Goal: Download file/media

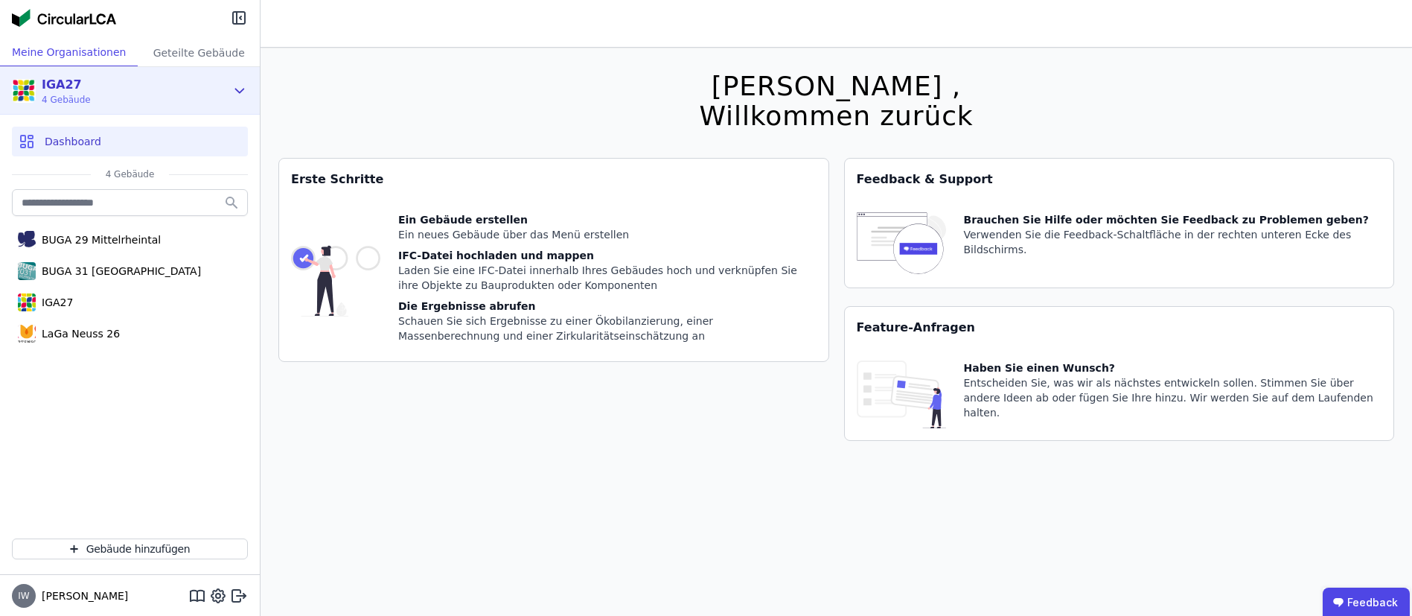
click at [240, 84] on icon at bounding box center [239, 91] width 16 height 18
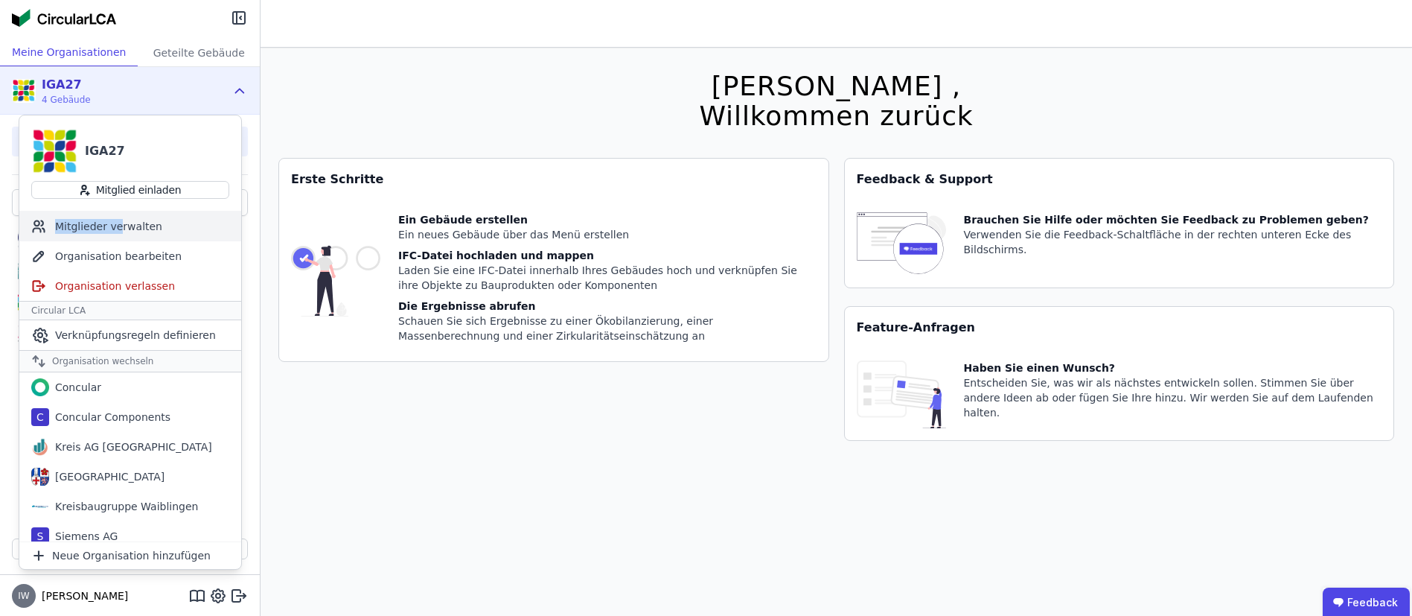
click at [115, 233] on div "Mitglieder verwalten" at bounding box center [130, 226] width 222 height 30
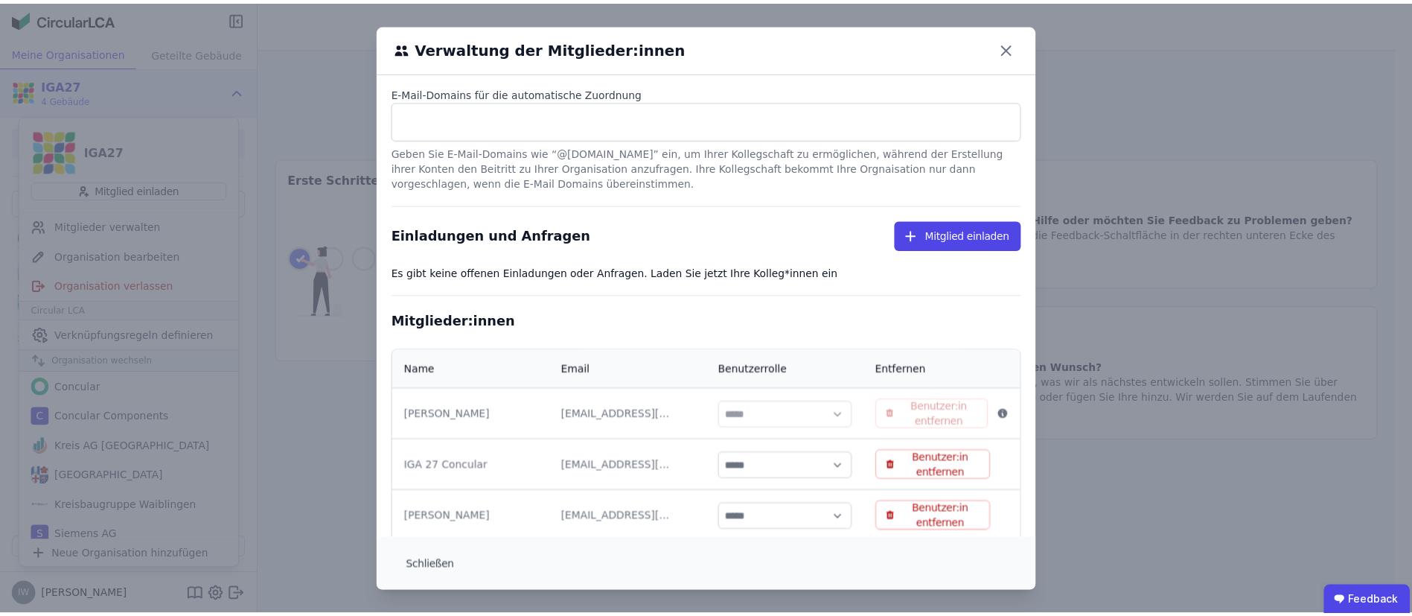
scroll to position [75, 0]
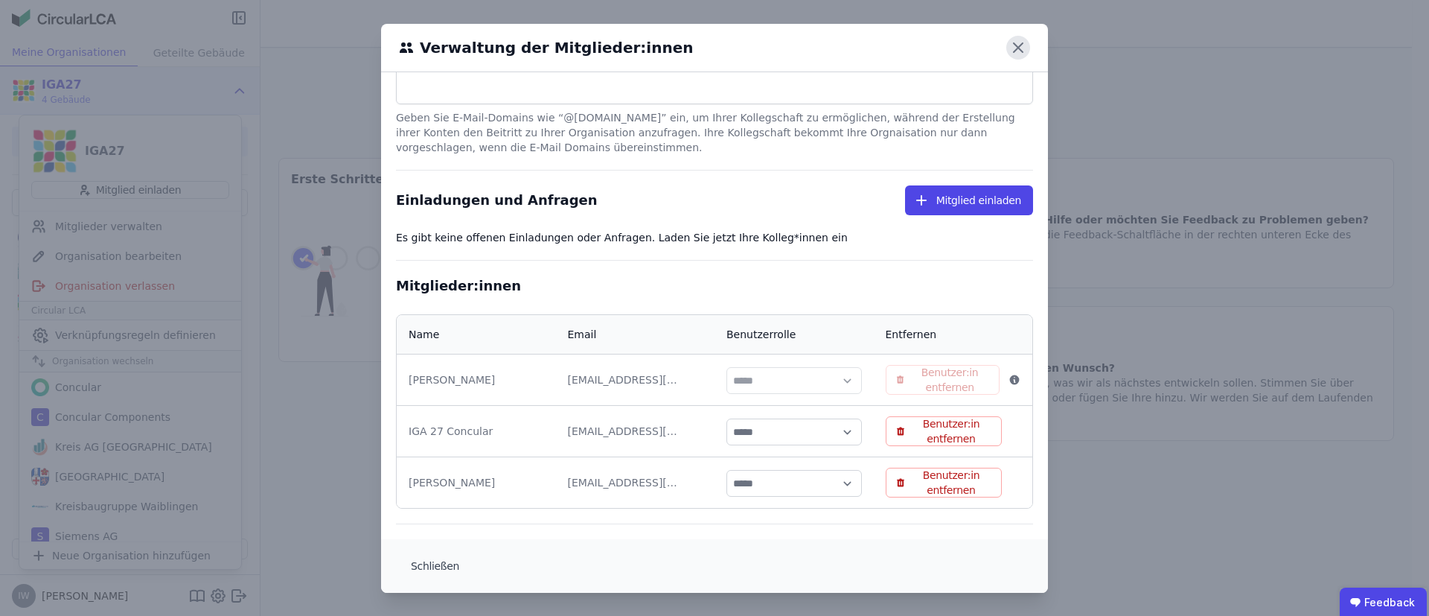
click at [1012, 37] on icon at bounding box center [1018, 48] width 24 height 24
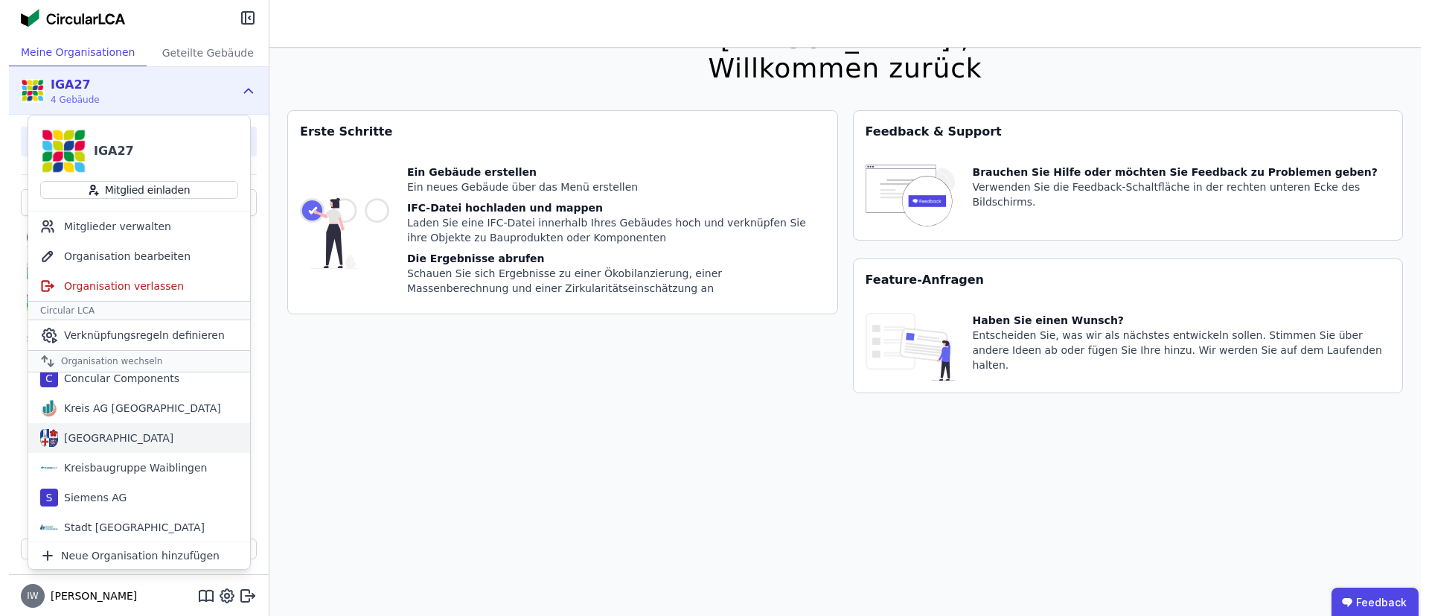
scroll to position [39, 0]
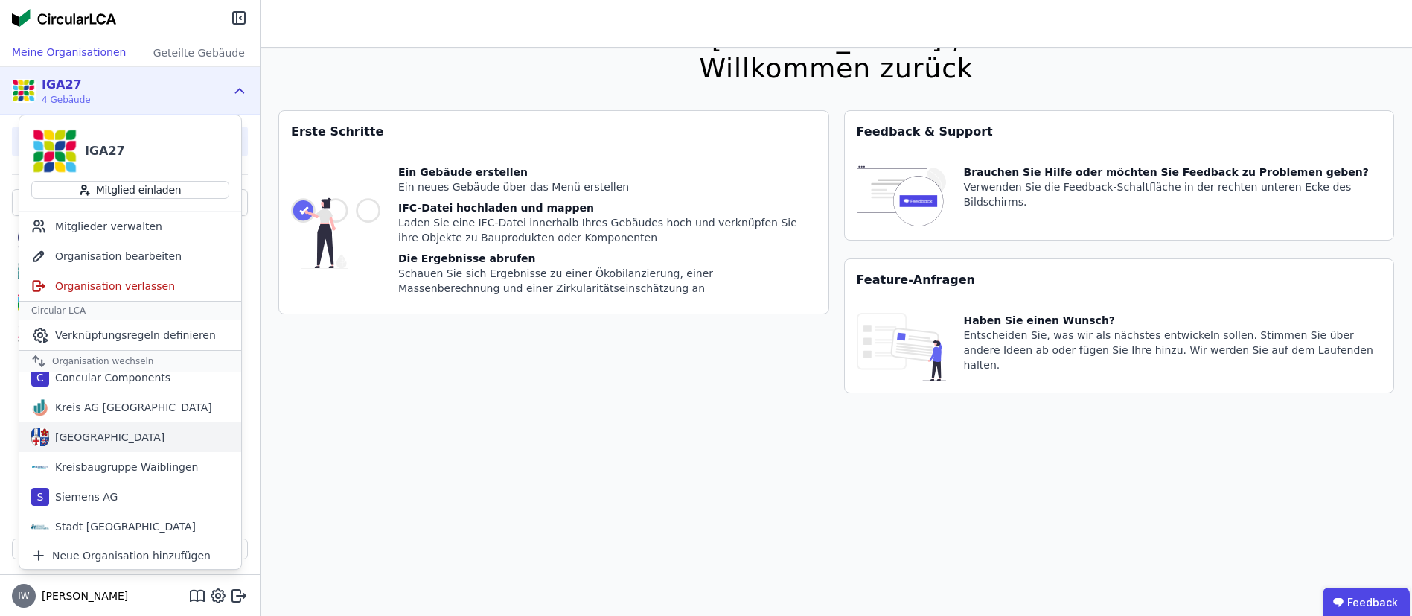
click at [120, 433] on div "[GEOGRAPHIC_DATA]" at bounding box center [106, 436] width 115 height 15
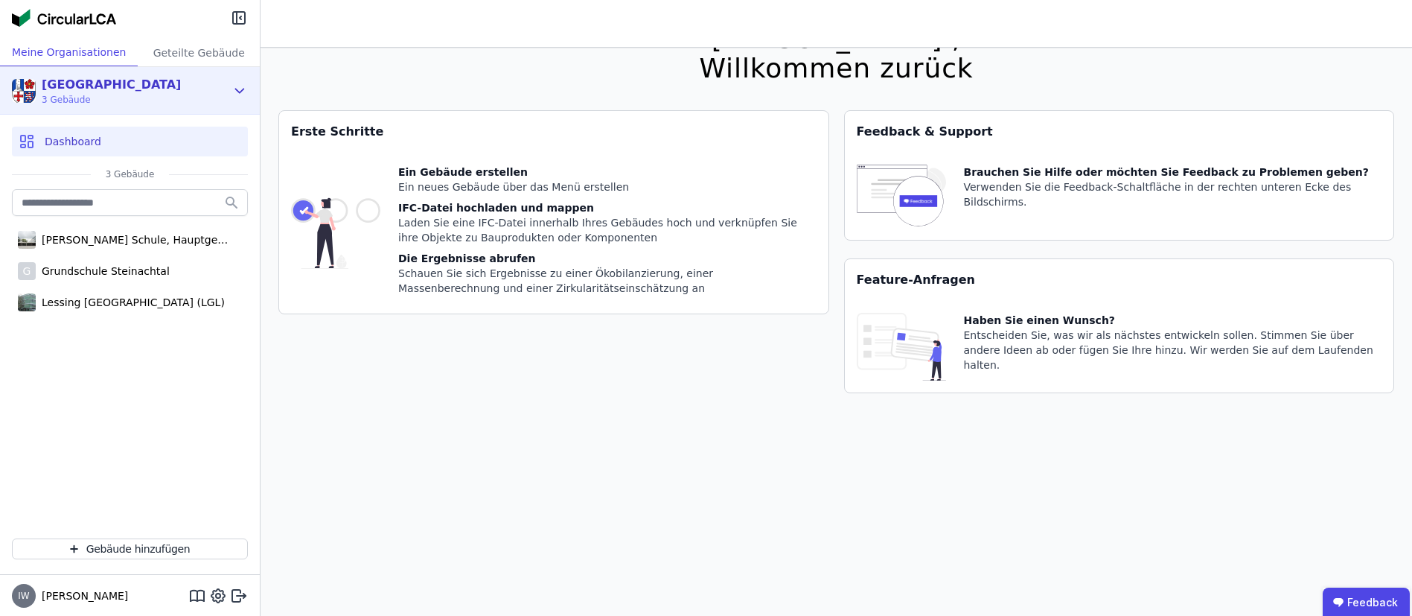
click at [245, 84] on icon at bounding box center [239, 91] width 16 height 18
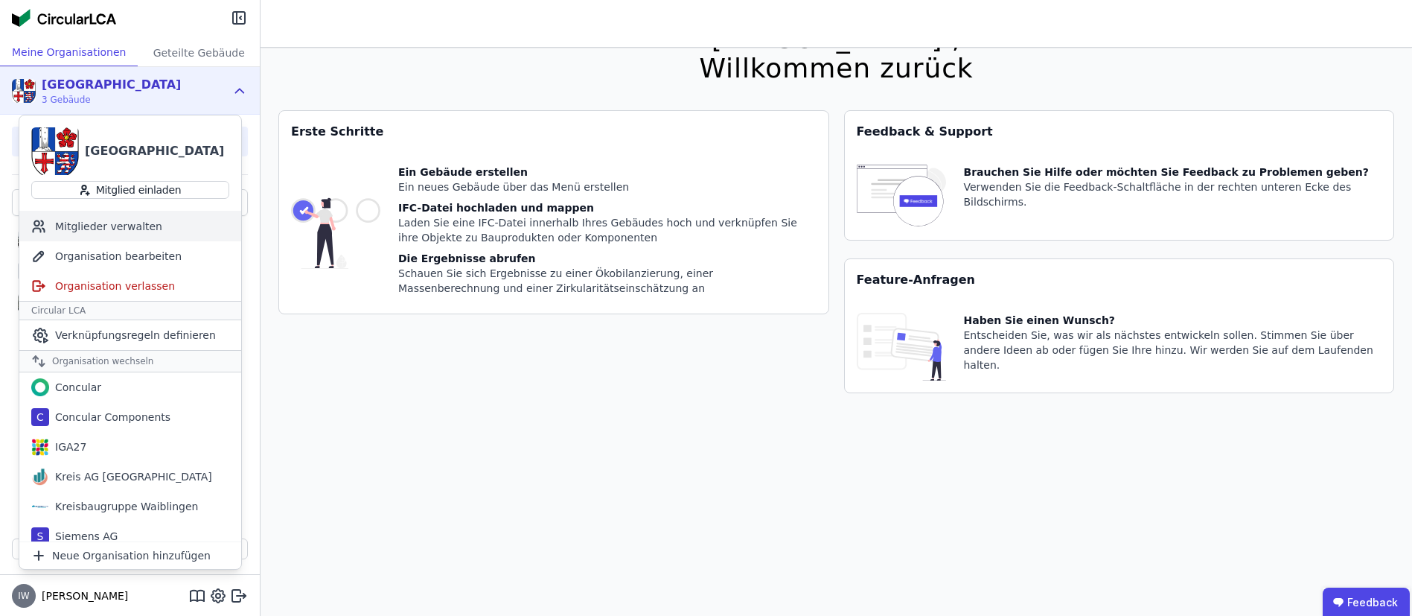
click at [96, 228] on div "Mitglieder verwalten" at bounding box center [130, 226] width 222 height 30
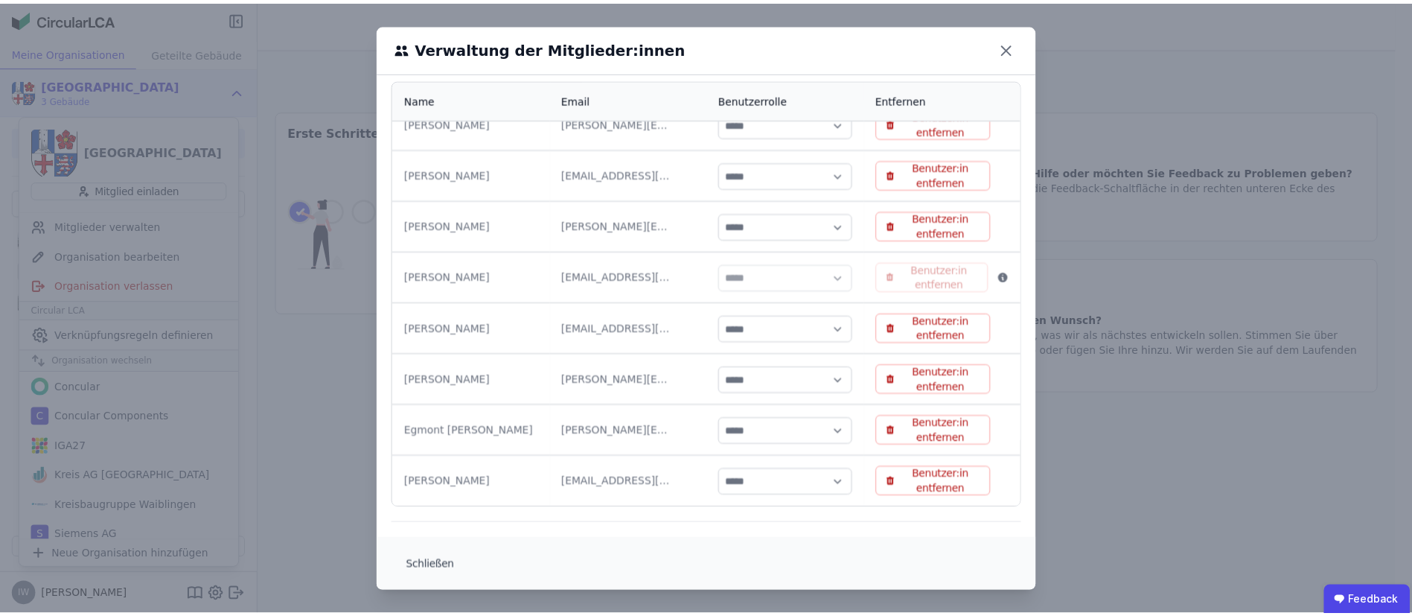
scroll to position [1, 0]
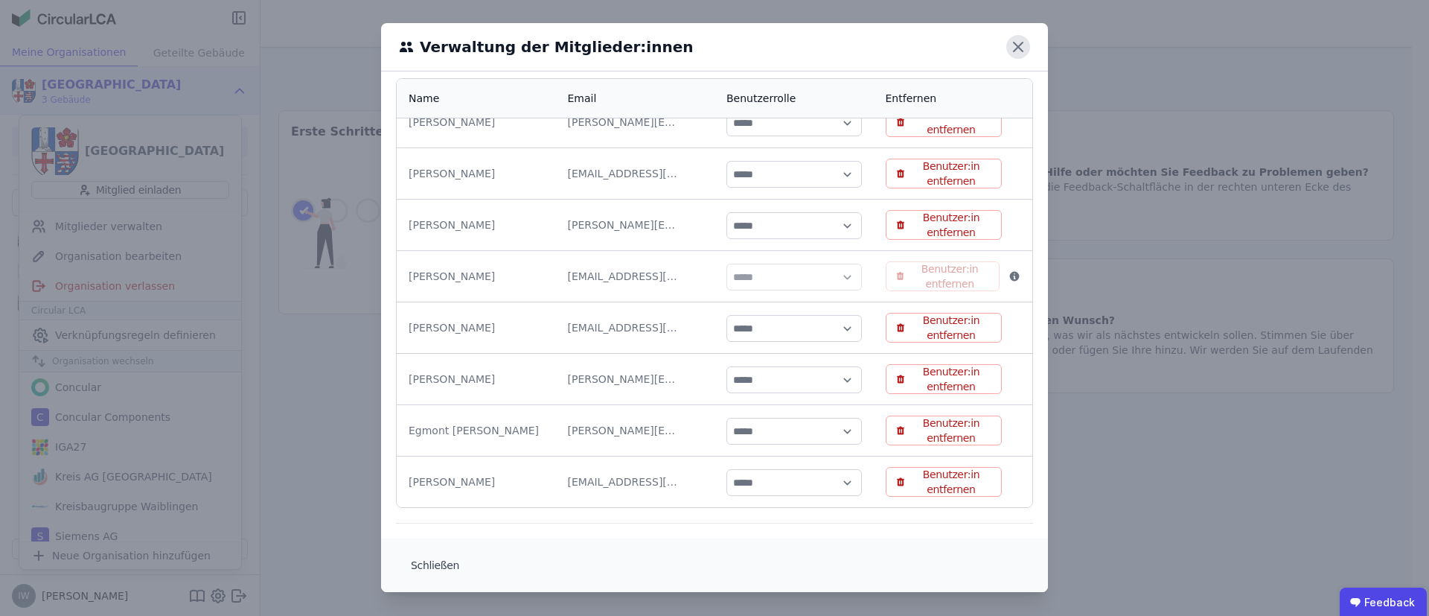
click at [1006, 47] on icon at bounding box center [1018, 47] width 24 height 24
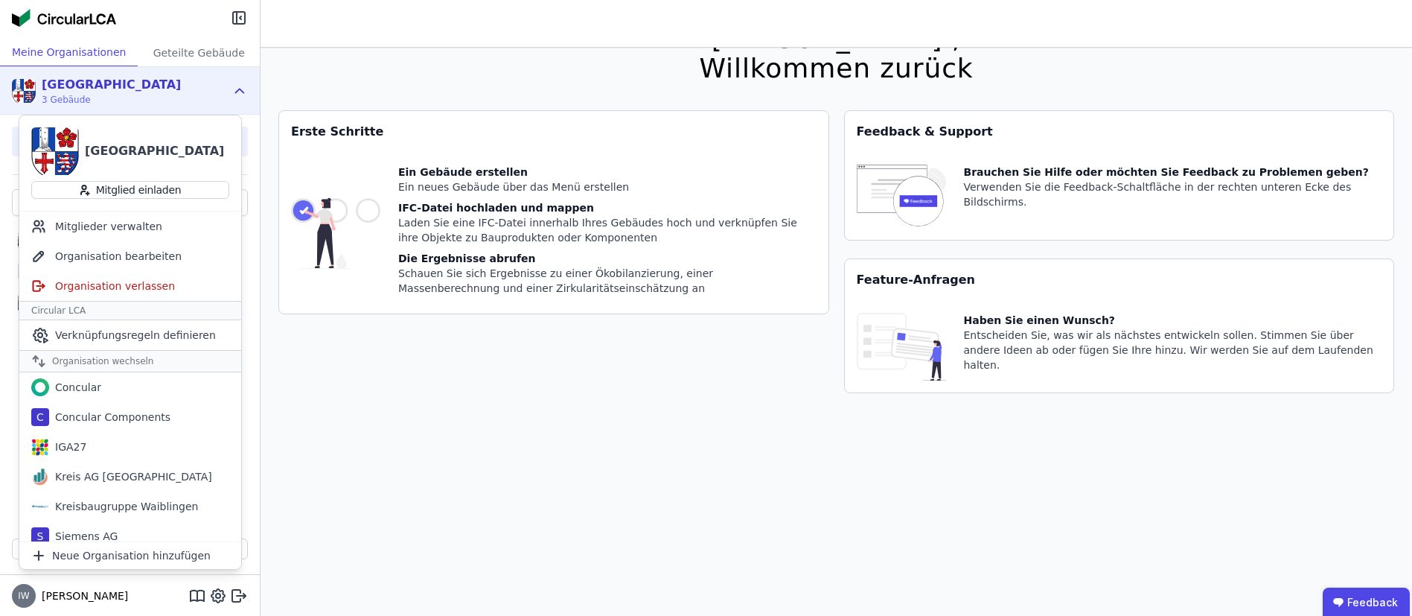
click at [231, 91] on div "[GEOGRAPHIC_DATA][STREET_ADDRESS] Gebäude" at bounding box center [130, 91] width 260 height 48
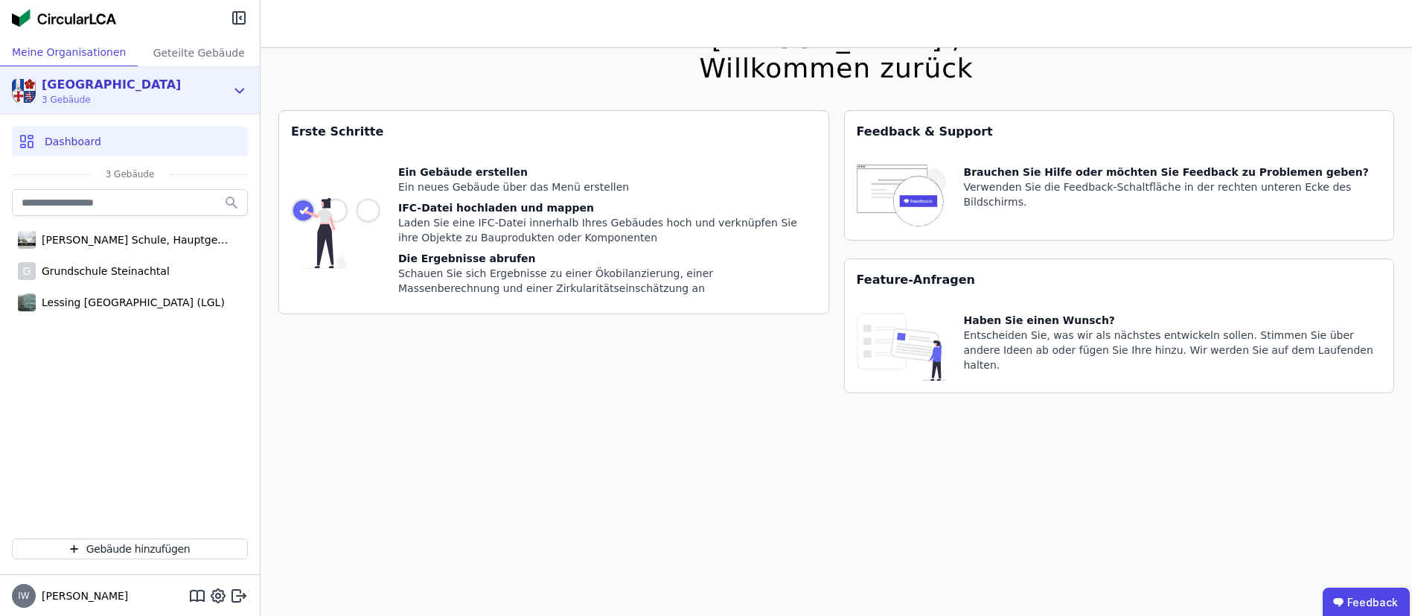
click at [228, 90] on div "[GEOGRAPHIC_DATA][STREET_ADDRESS] Gebäude" at bounding box center [130, 91] width 260 height 48
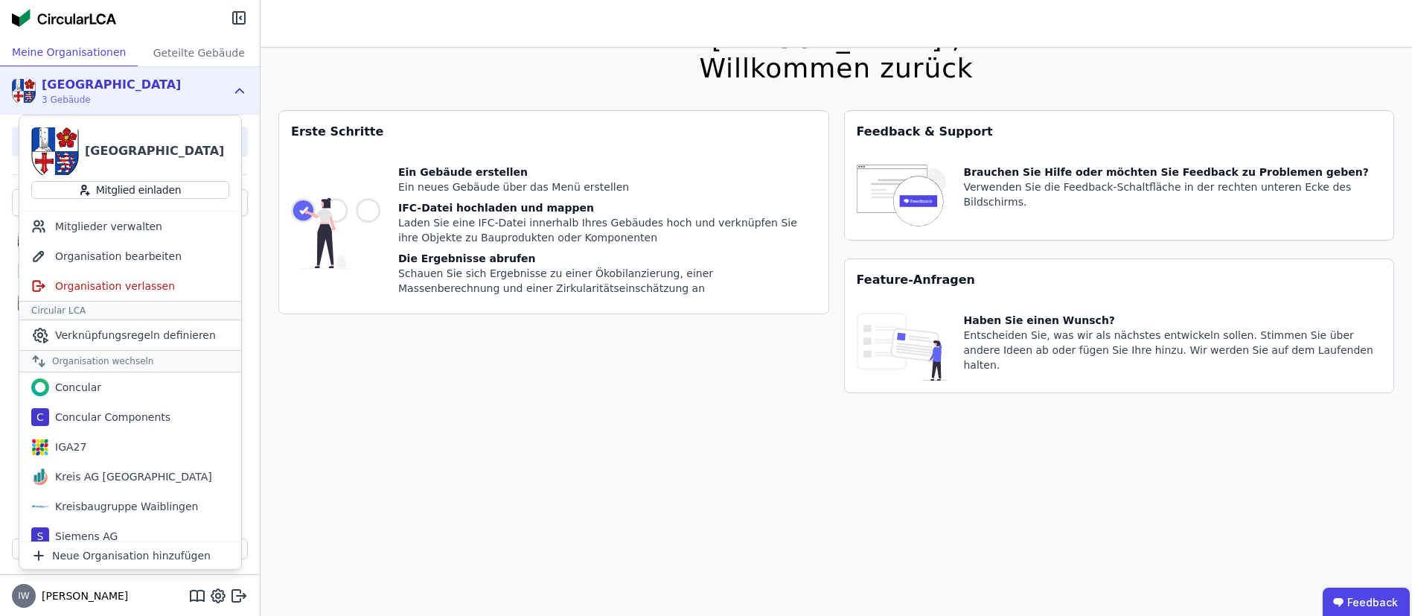
click at [228, 90] on div "[GEOGRAPHIC_DATA][STREET_ADDRESS] Gebäude" at bounding box center [130, 91] width 260 height 48
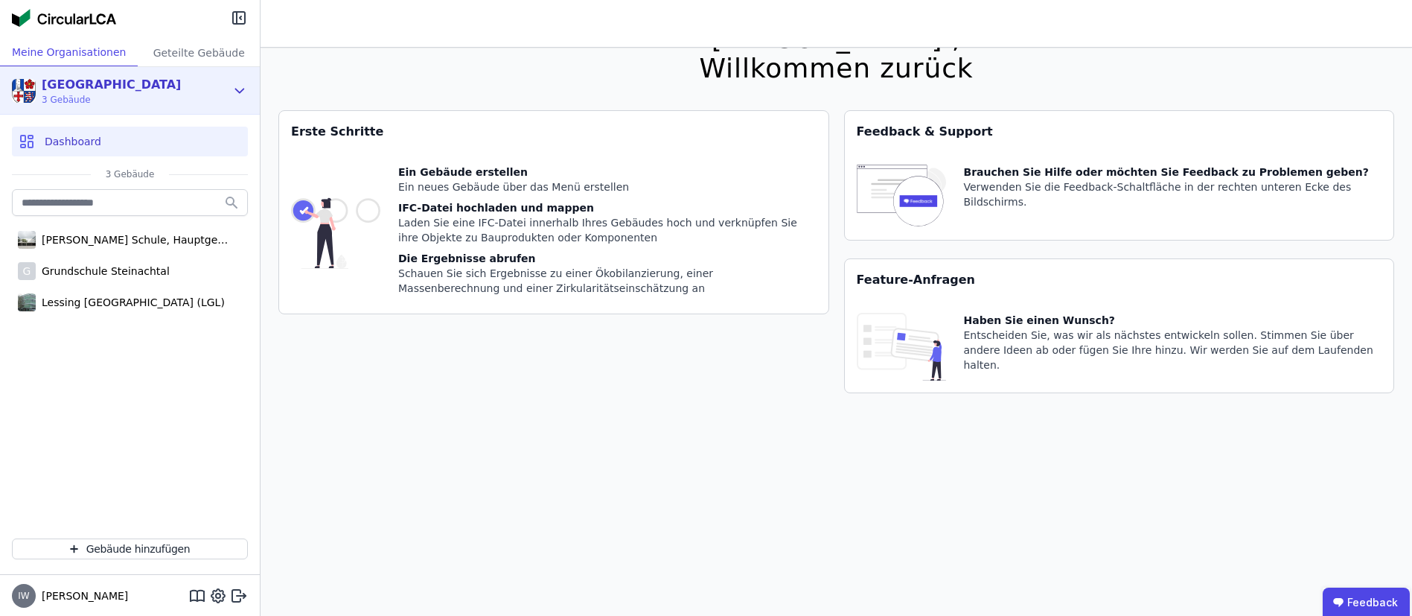
click at [228, 90] on div "[GEOGRAPHIC_DATA][STREET_ADDRESS] Gebäude" at bounding box center [130, 91] width 260 height 48
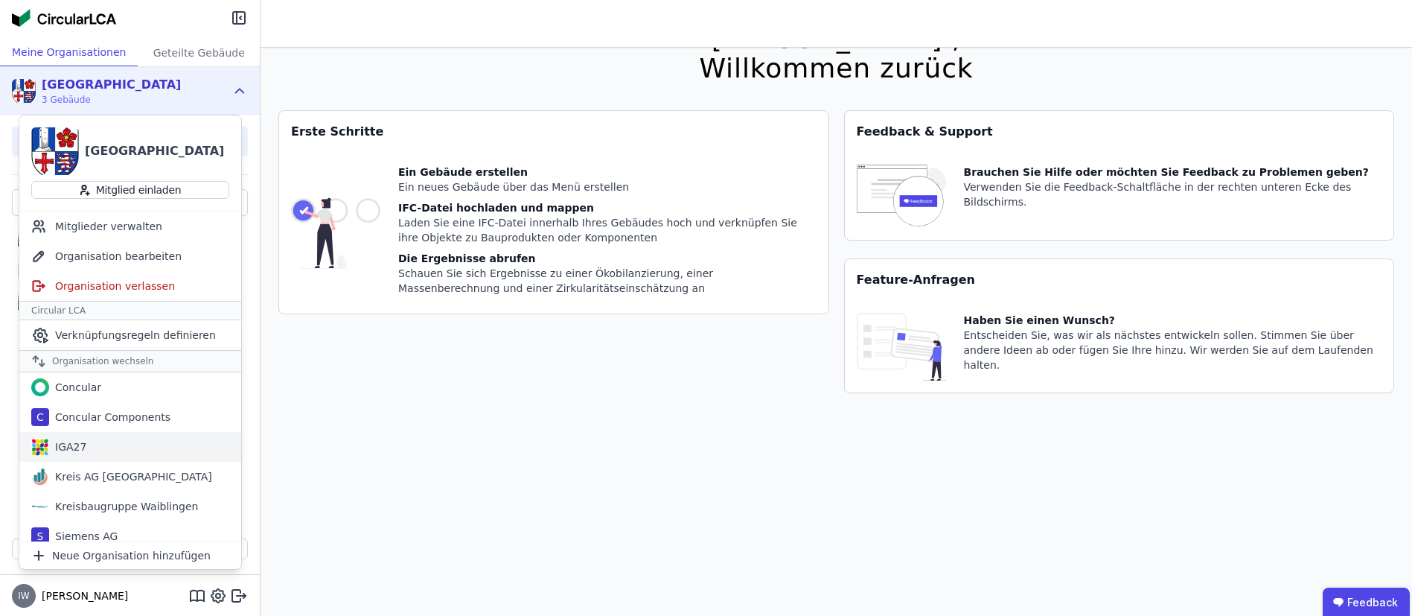
scroll to position [39, 0]
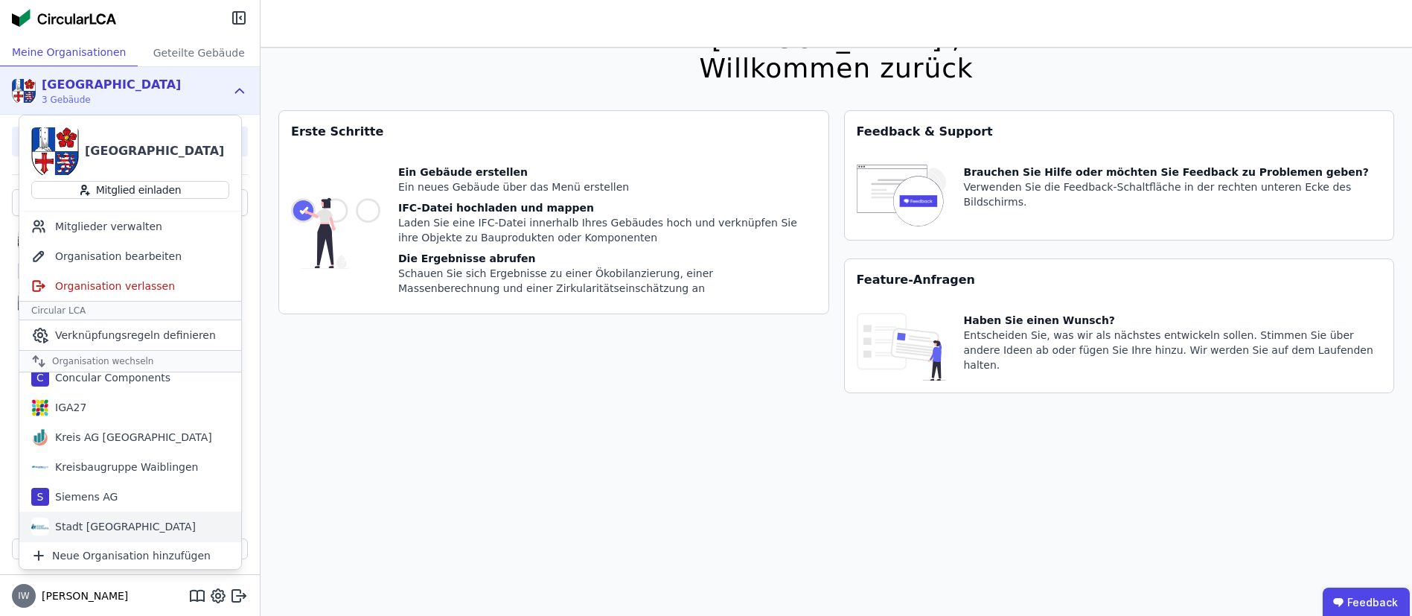
click at [137, 523] on div "Stadt [GEOGRAPHIC_DATA]" at bounding box center [130, 526] width 222 height 30
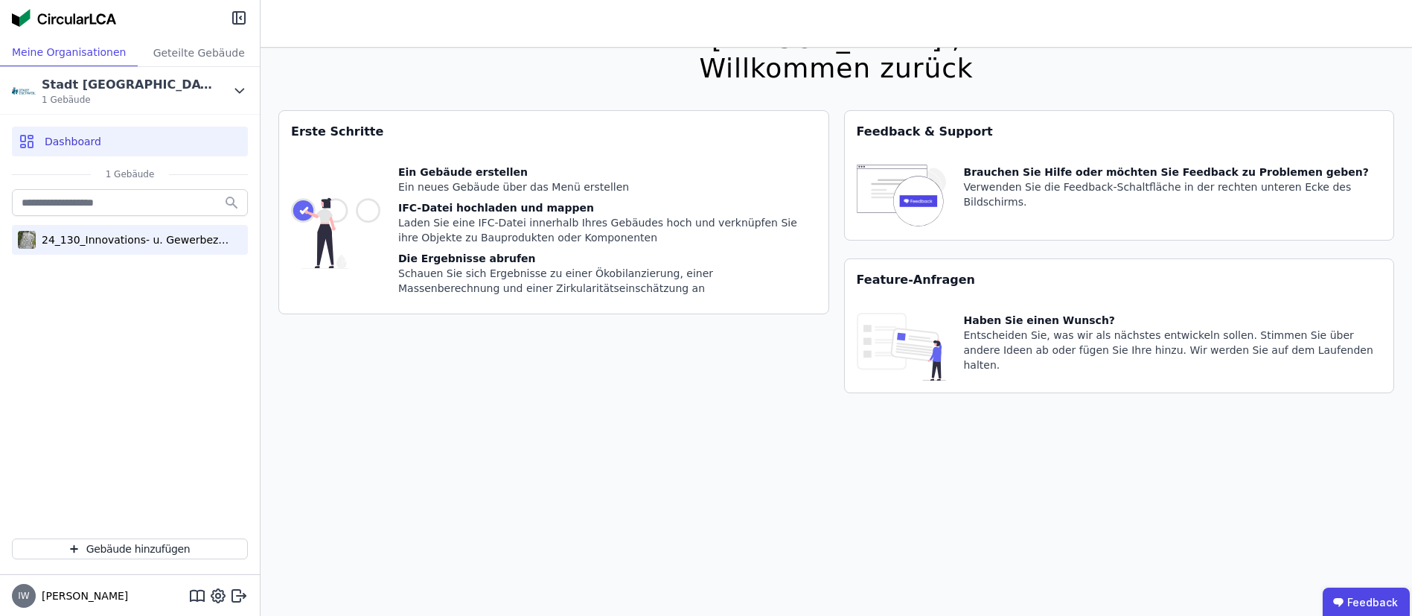
click at [132, 246] on div "24_130_Innovations- u. Gewerbezentrum_Eschweiler" at bounding box center [133, 239] width 194 height 15
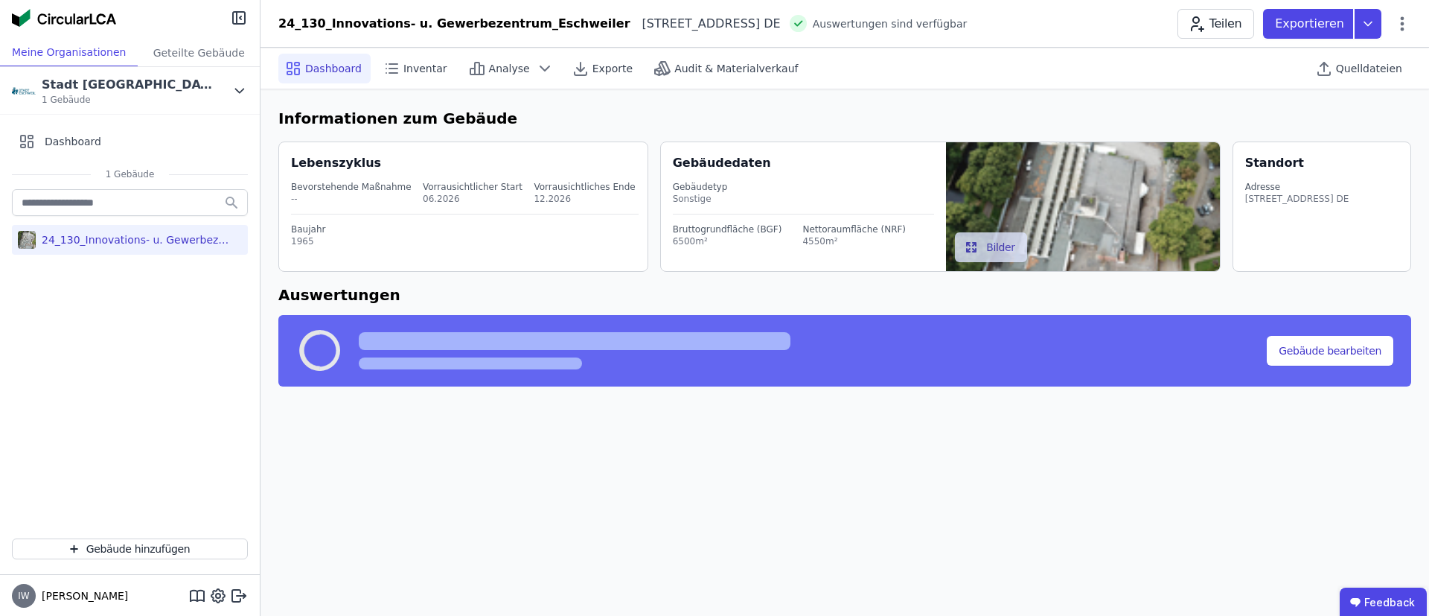
select select "*"
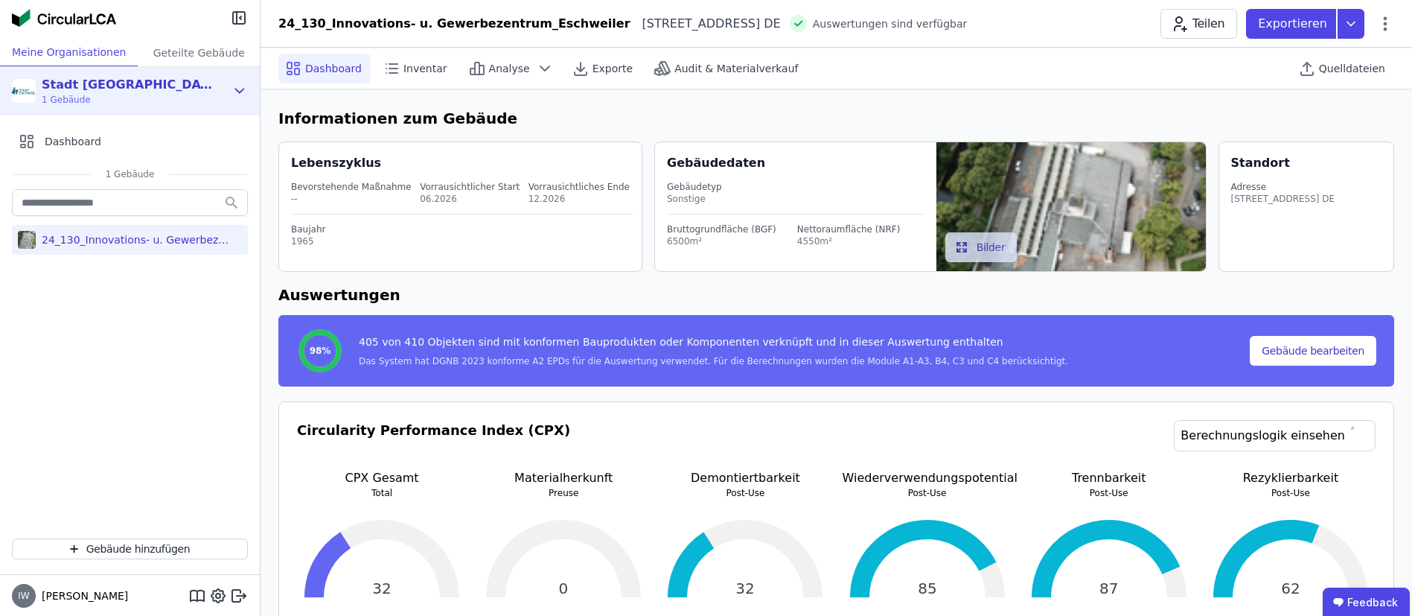
click at [235, 82] on icon at bounding box center [239, 91] width 16 height 18
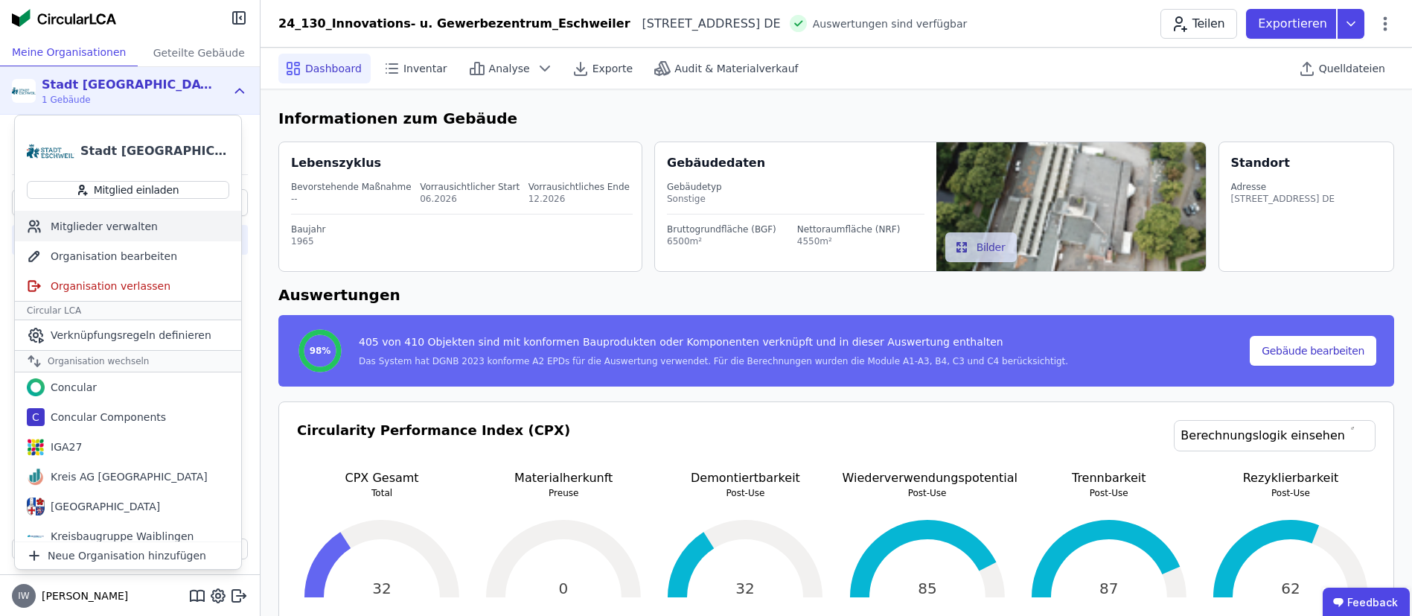
click at [112, 236] on div "Mitglieder verwalten" at bounding box center [128, 226] width 226 height 30
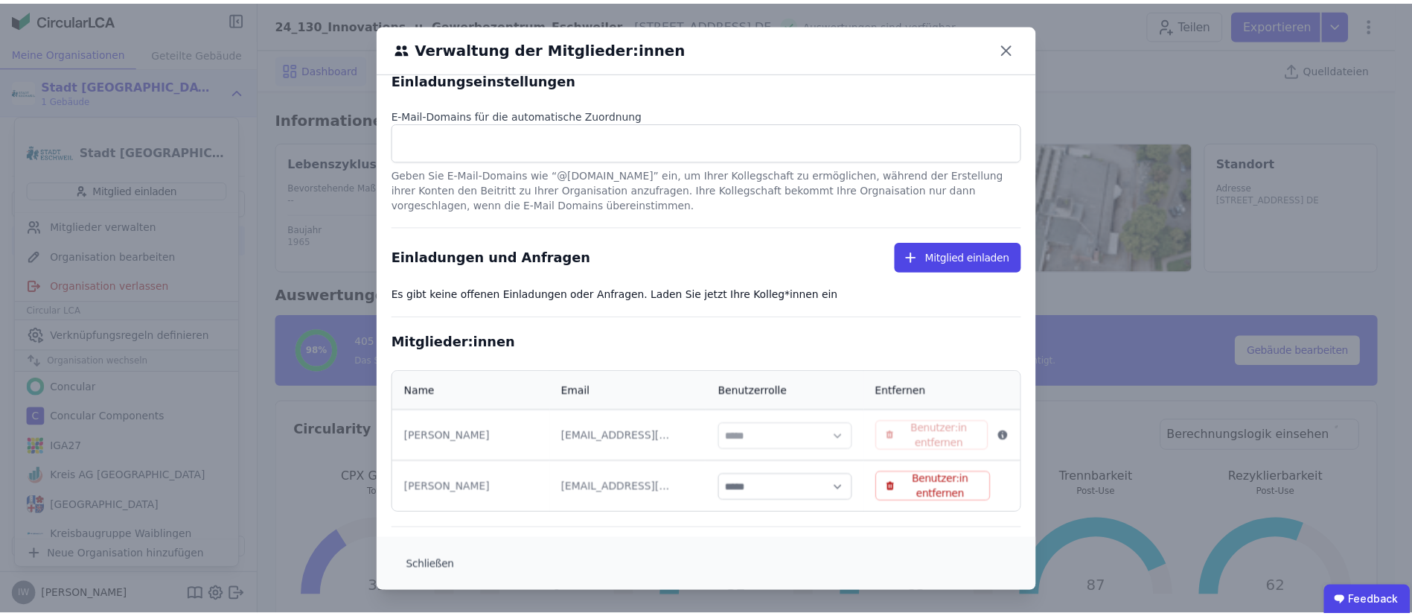
scroll to position [24, 0]
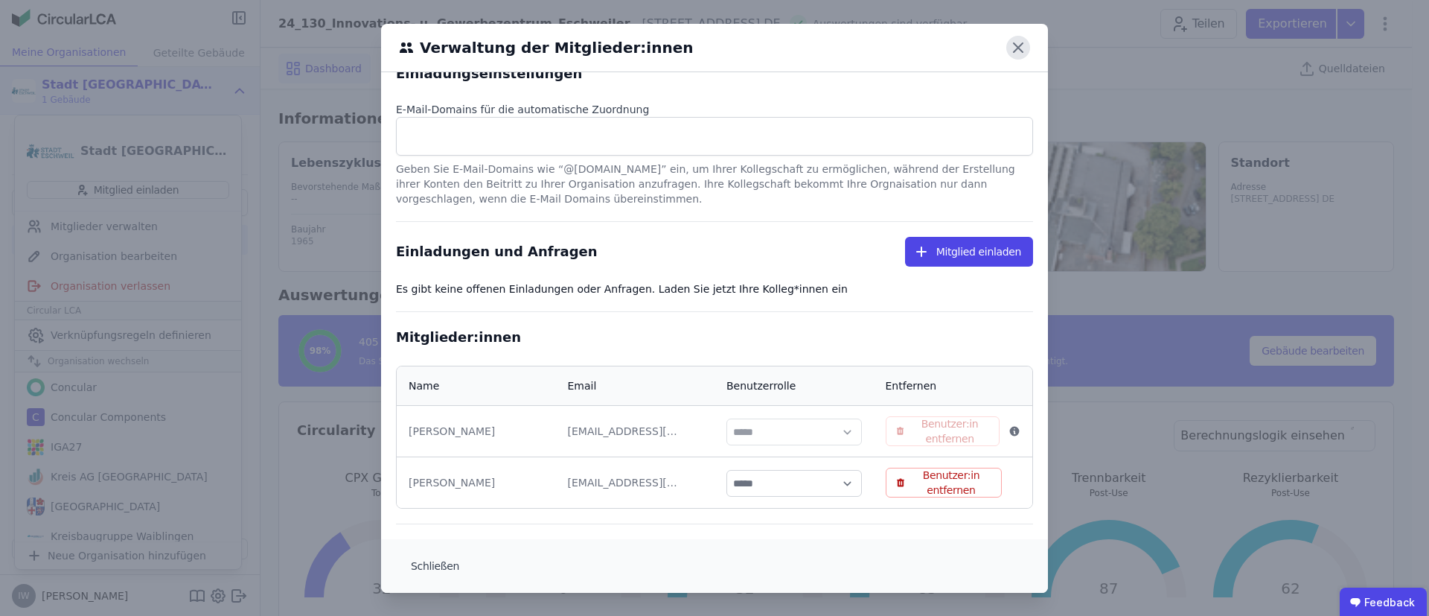
click at [1006, 56] on icon at bounding box center [1018, 48] width 24 height 24
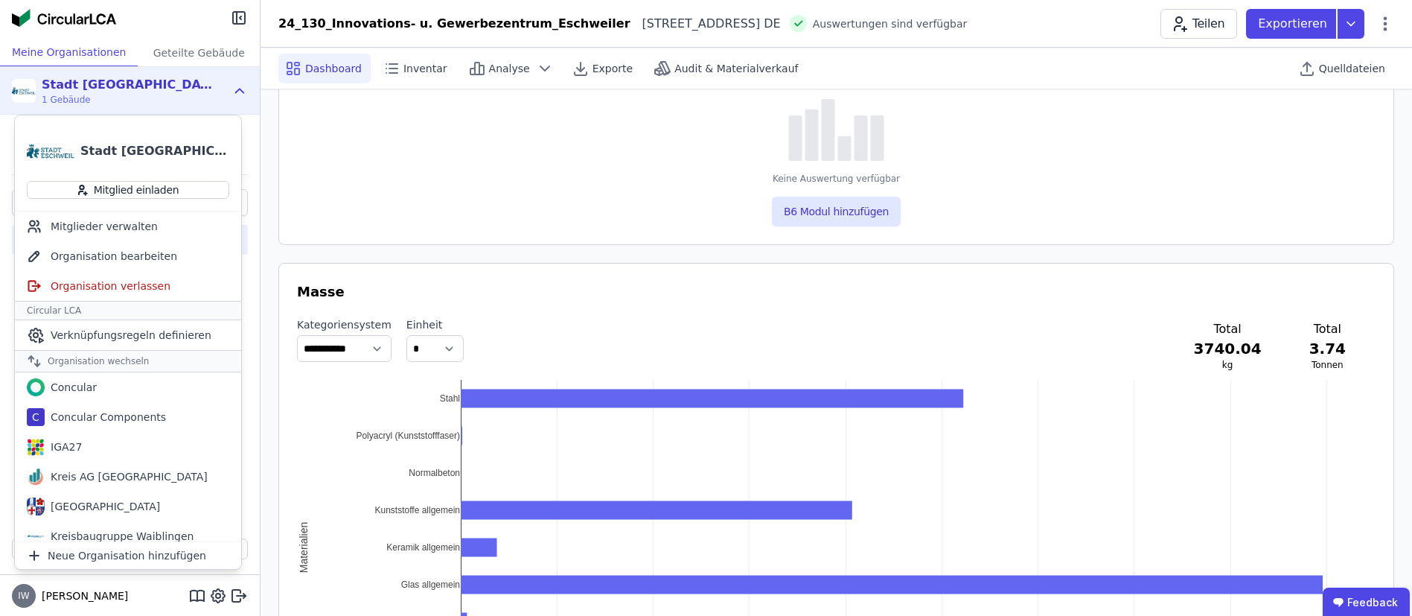
scroll to position [1116, 0]
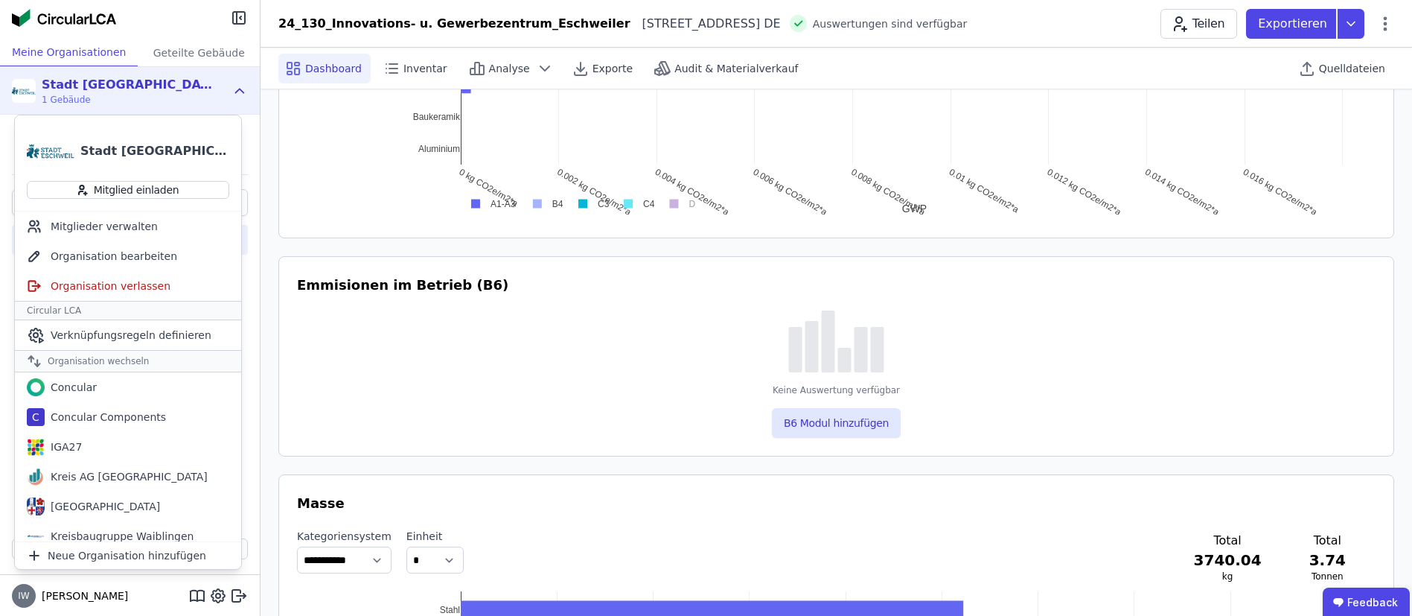
click at [249, 101] on div "Stadt [GEOGRAPHIC_DATA] 1 Gebäude" at bounding box center [130, 91] width 260 height 48
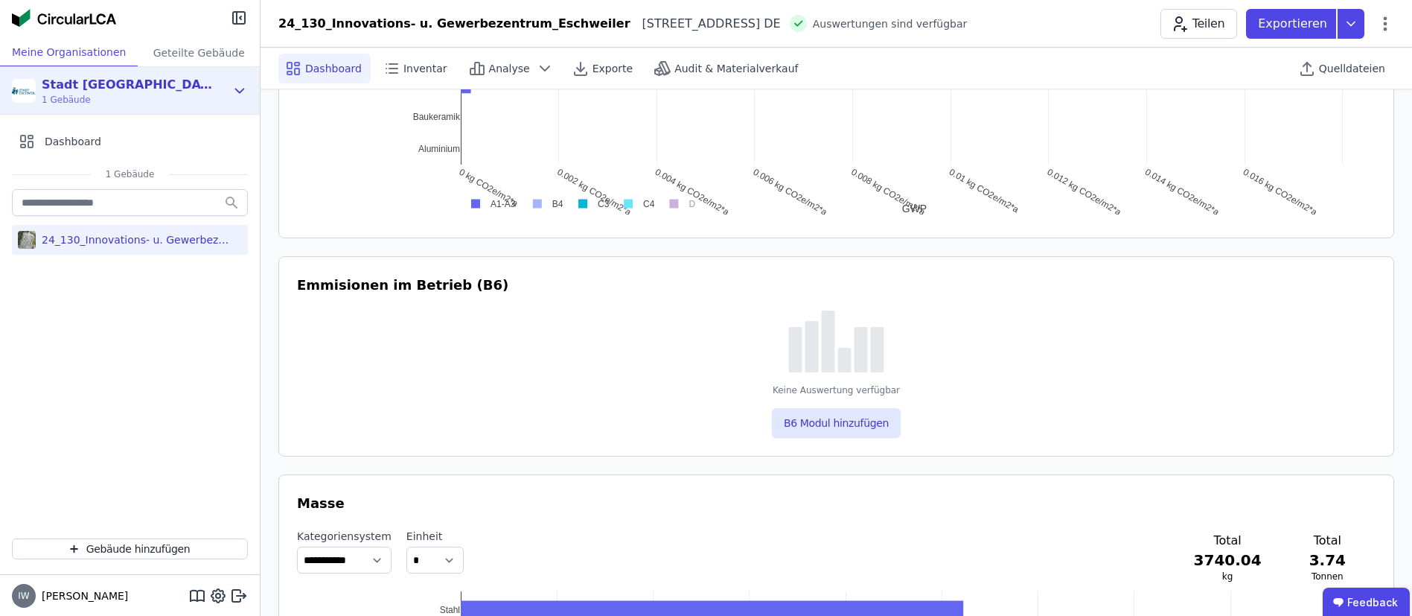
click at [234, 92] on icon at bounding box center [239, 91] width 16 height 18
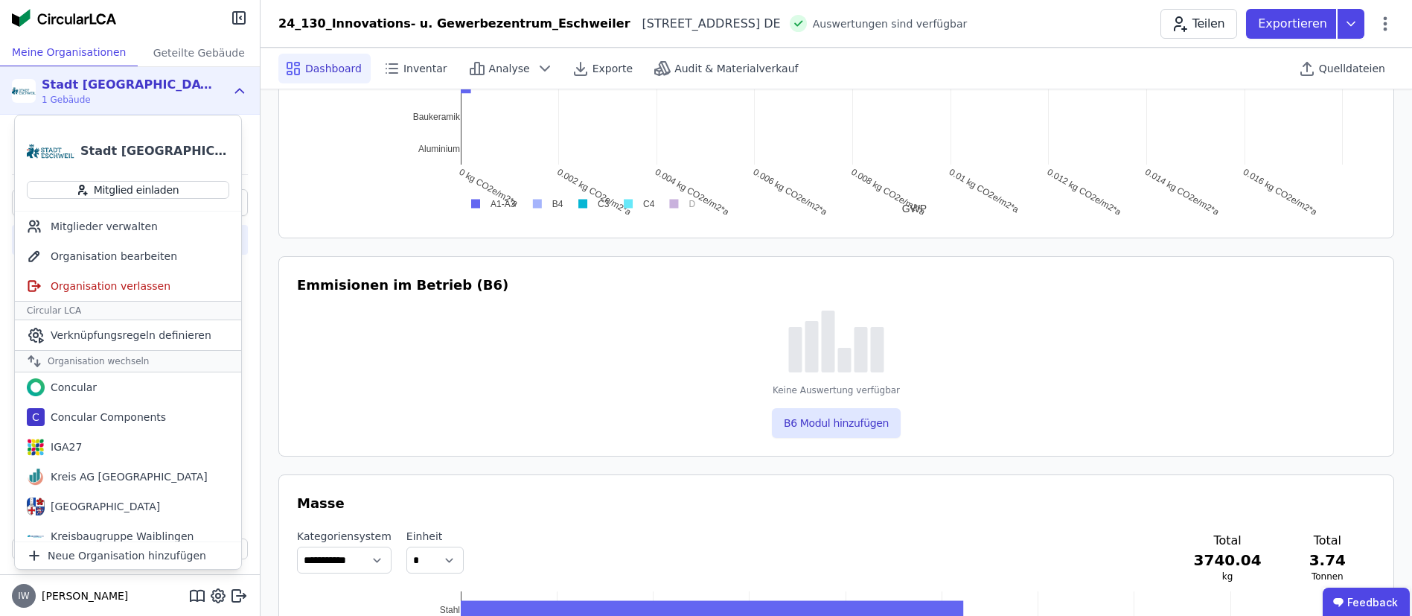
click at [234, 92] on icon at bounding box center [239, 91] width 16 height 18
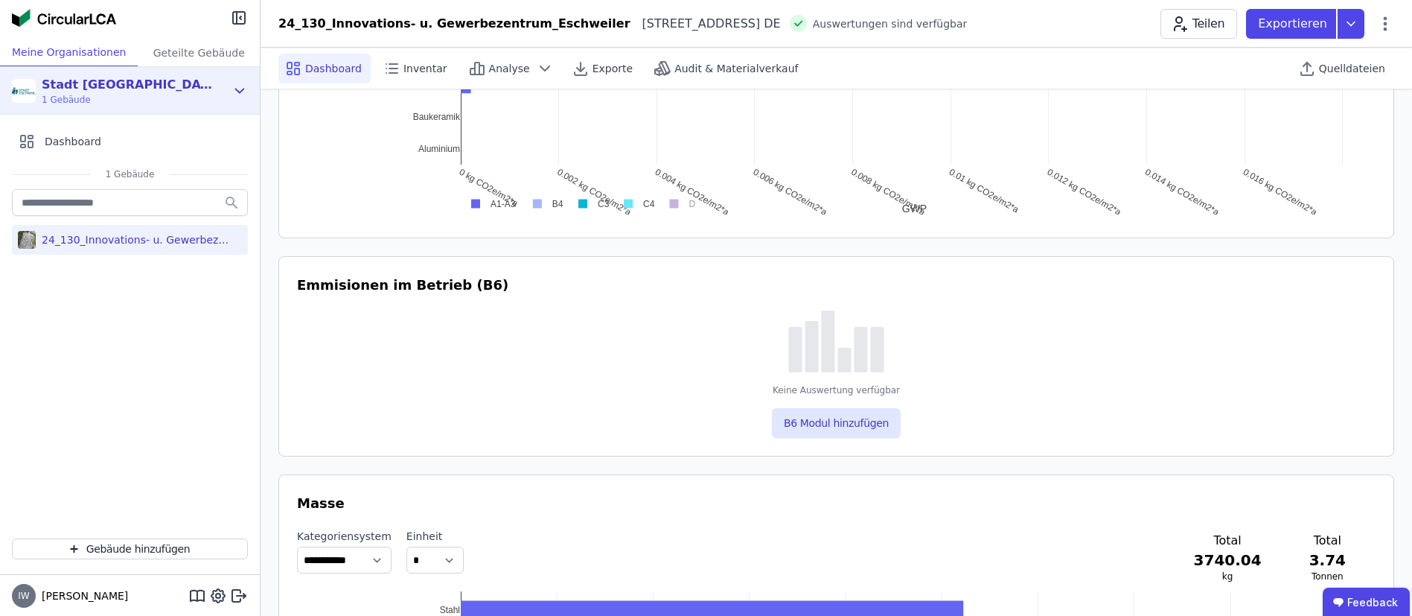
click at [234, 92] on icon at bounding box center [239, 91] width 16 height 18
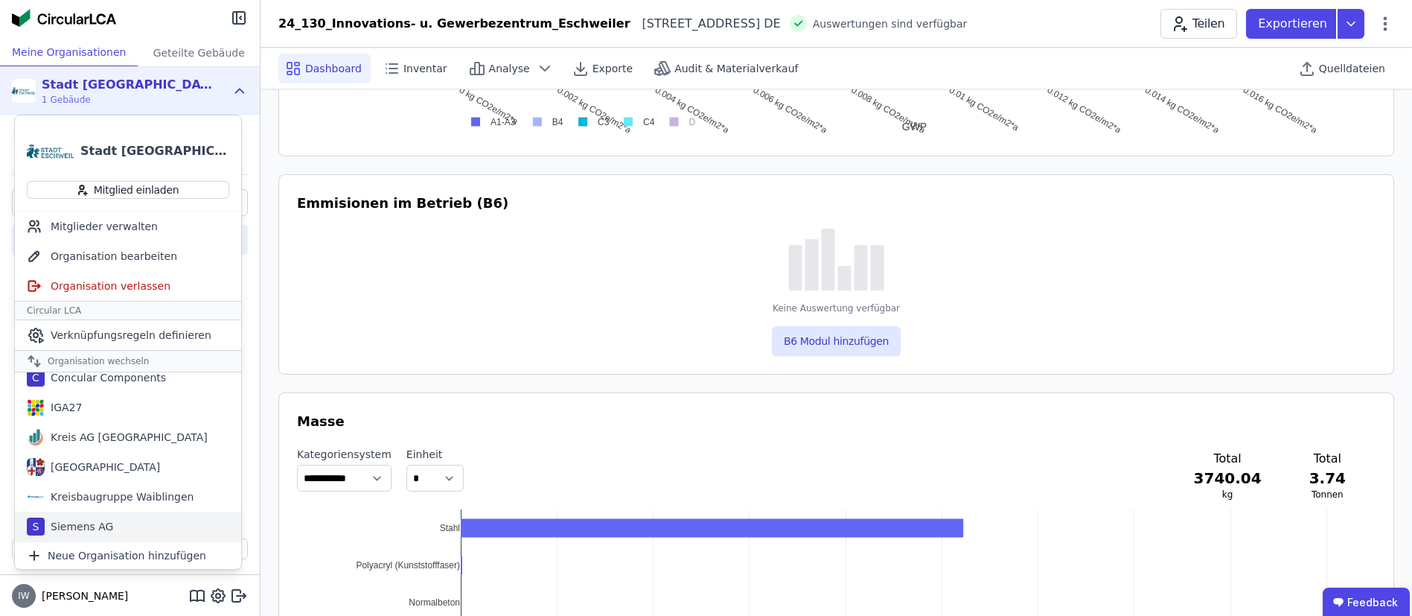
scroll to position [1228, 0]
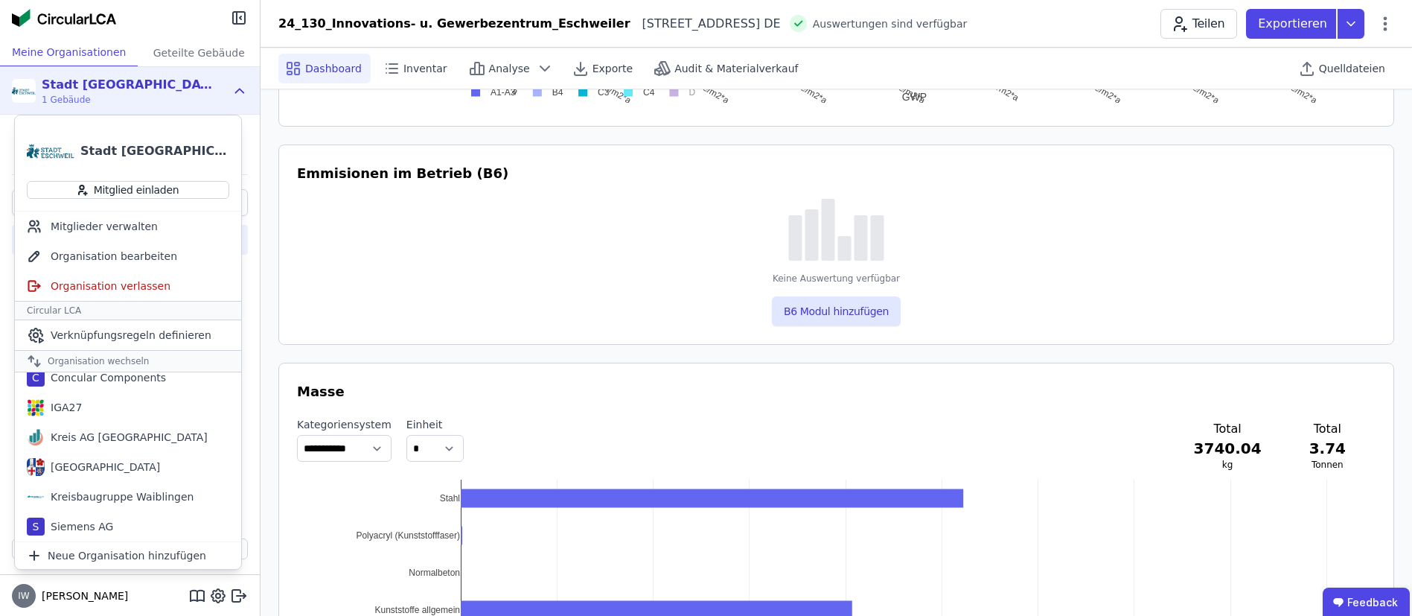
click at [121, 592] on div "IW [PERSON_NAME]" at bounding box center [130, 596] width 260 height 42
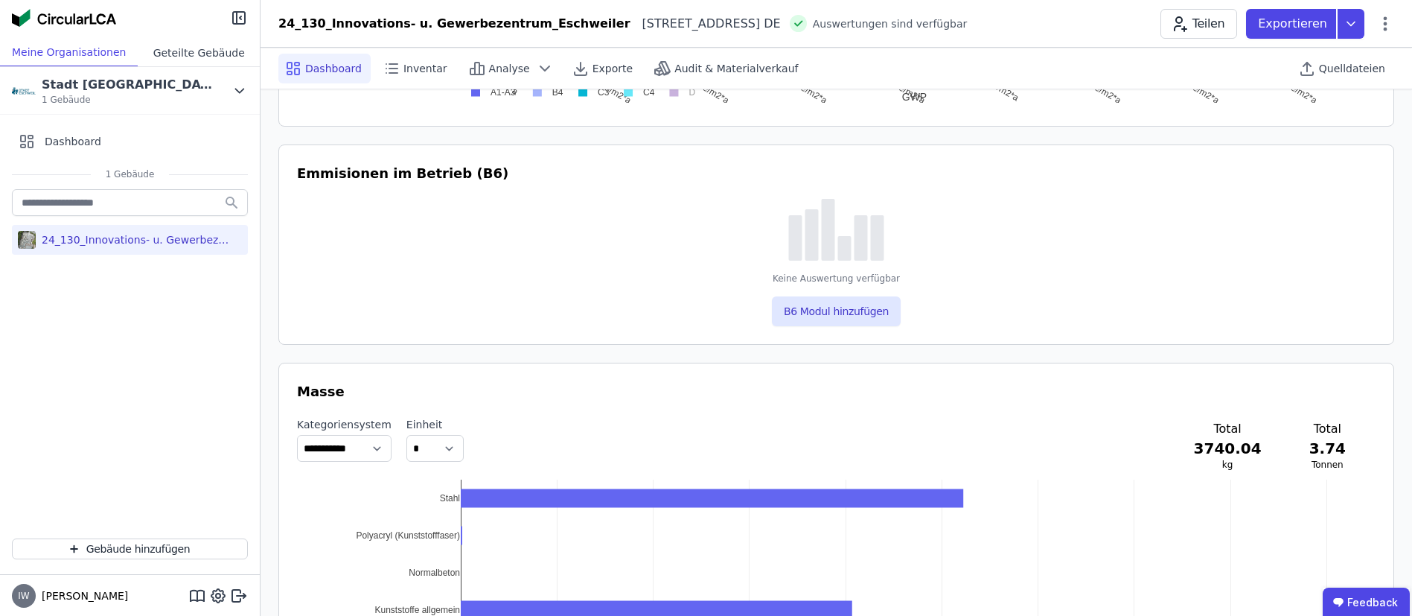
click at [171, 51] on div "Geteilte Gebäude" at bounding box center [199, 53] width 122 height 28
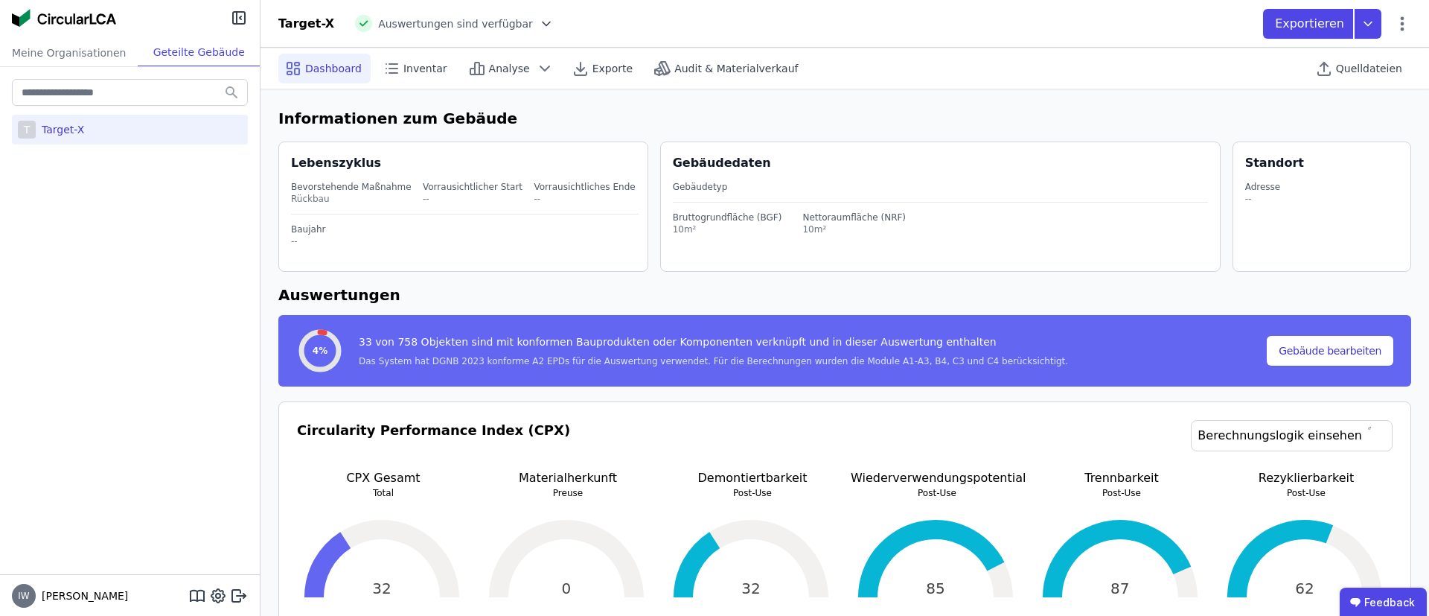
click at [97, 127] on div "T Target-X" at bounding box center [130, 130] width 236 height 30
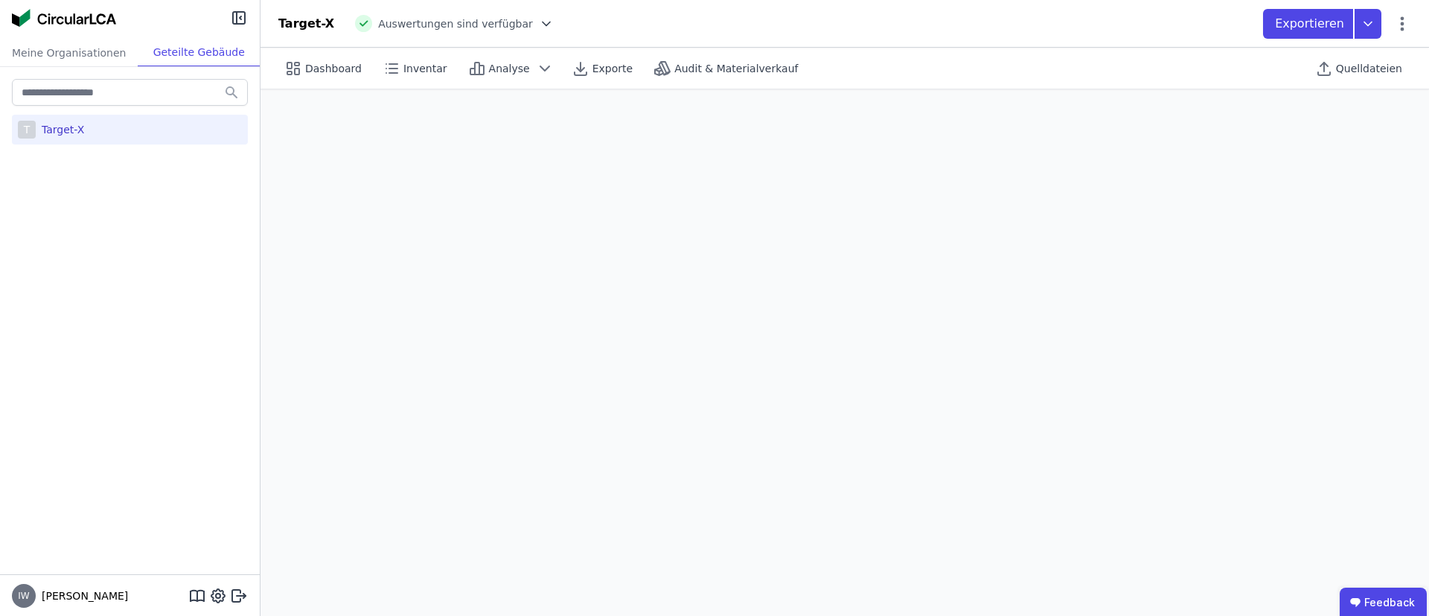
select select "*"
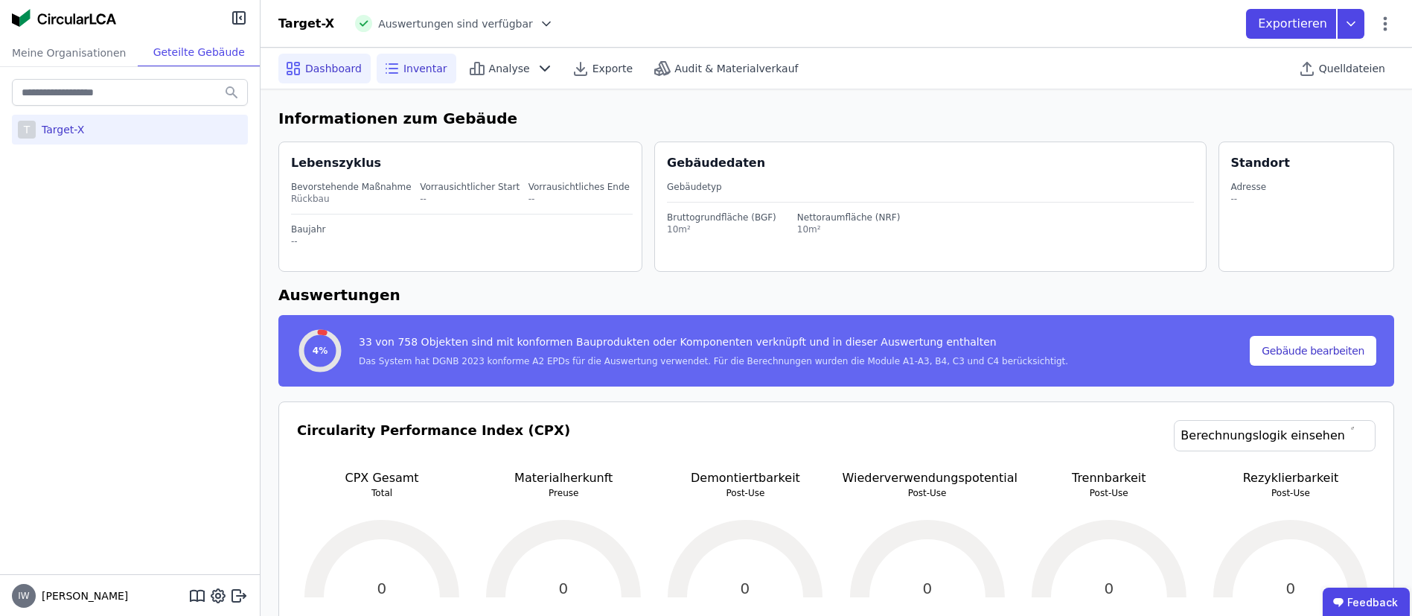
click at [396, 63] on div "Inventar" at bounding box center [417, 69] width 80 height 30
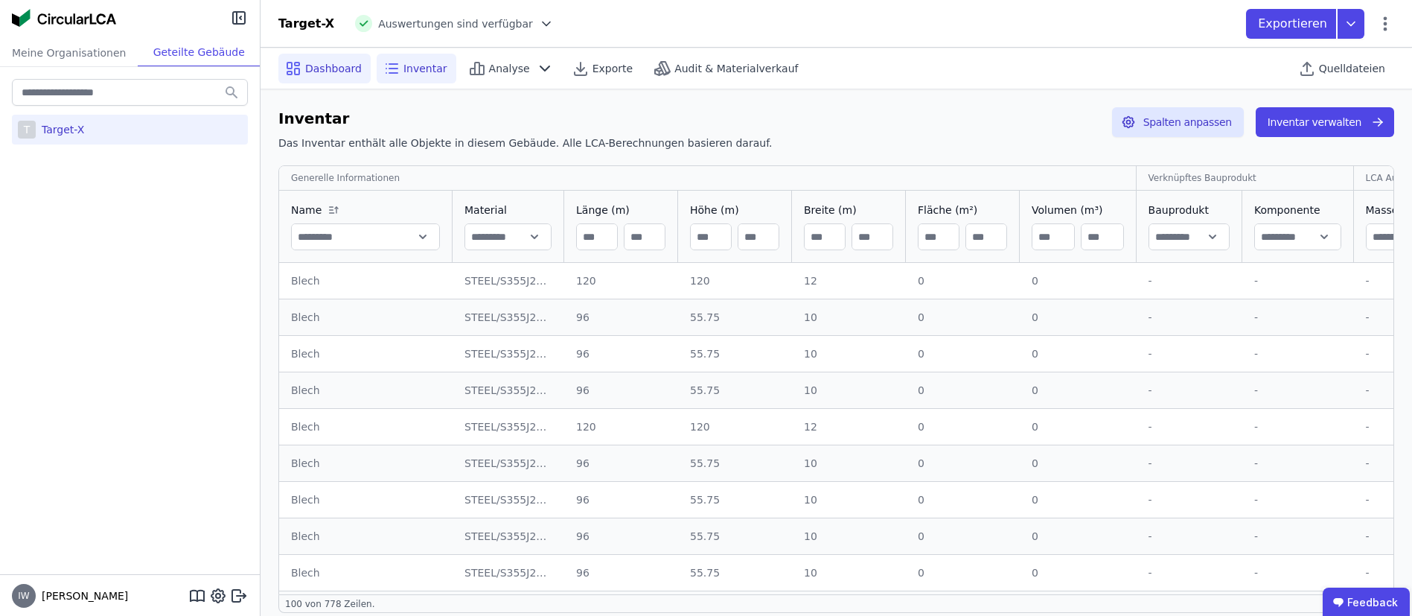
click at [322, 68] on span "Dashboard" at bounding box center [333, 68] width 57 height 15
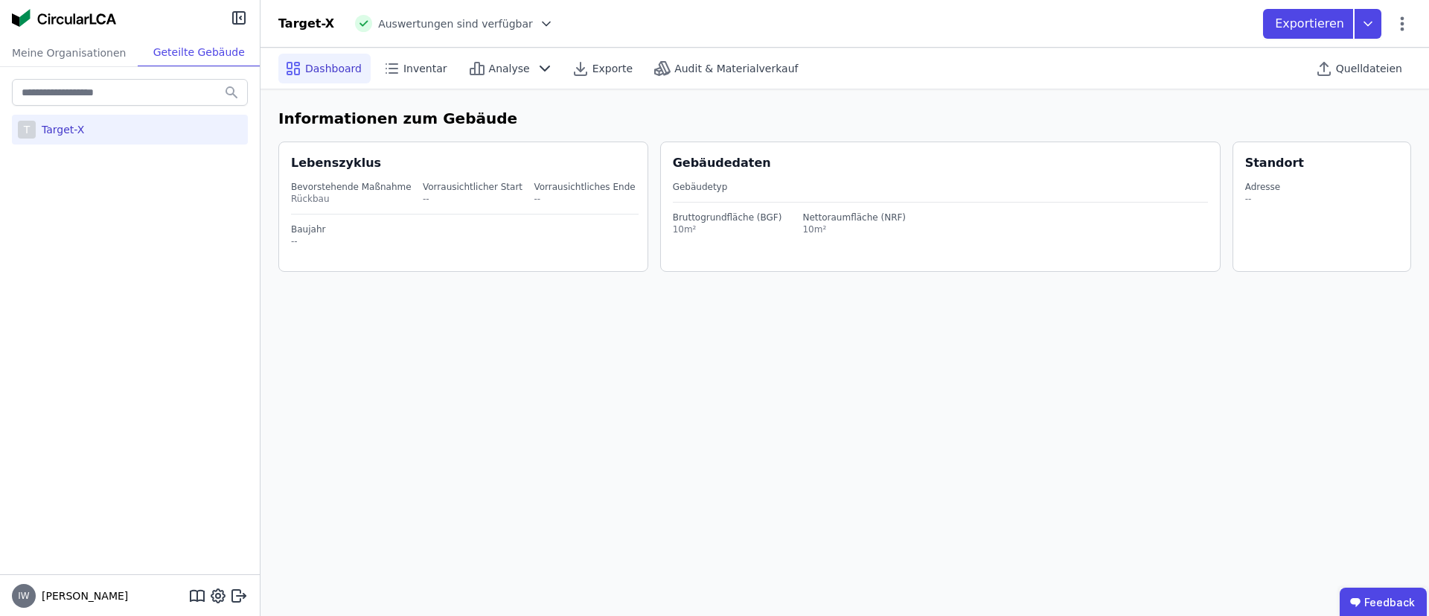
select select "*"
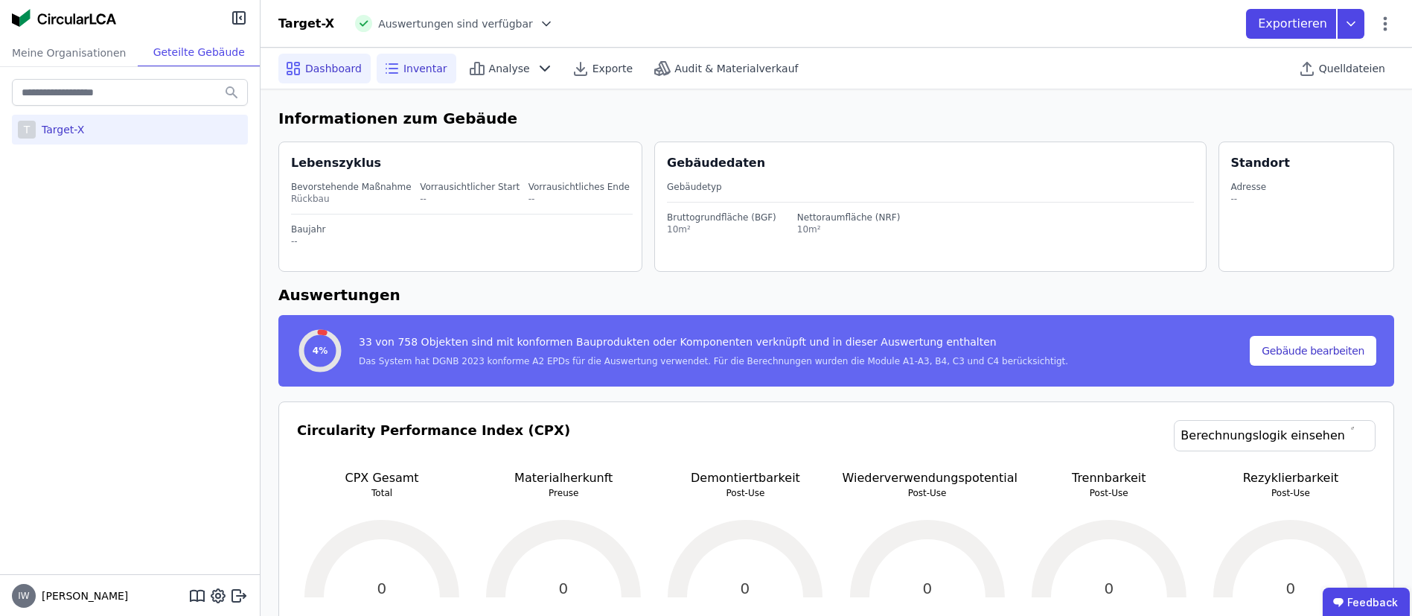
click at [414, 63] on span "Inventar" at bounding box center [425, 68] width 44 height 15
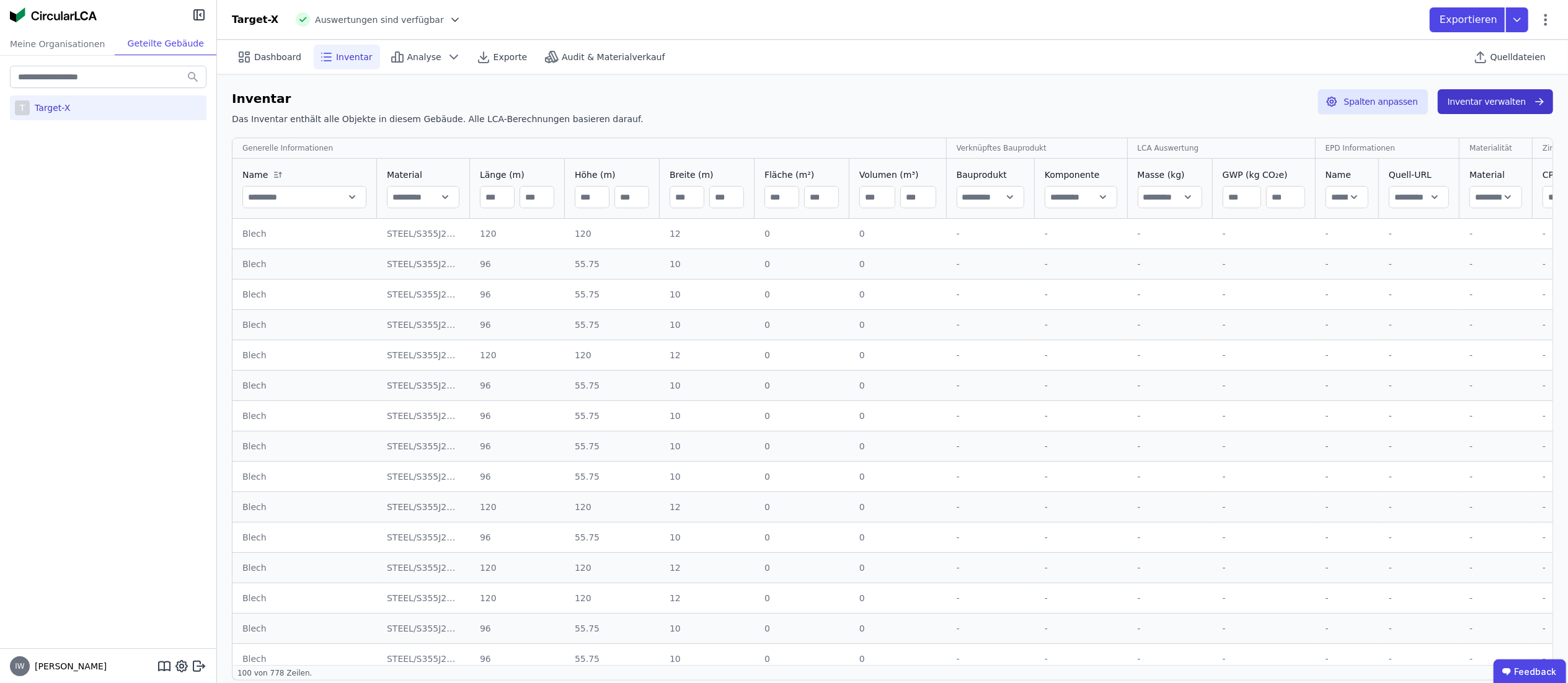
click at [1190, 106] on button "Inventar verwalten" at bounding box center [1496, 102] width 115 height 25
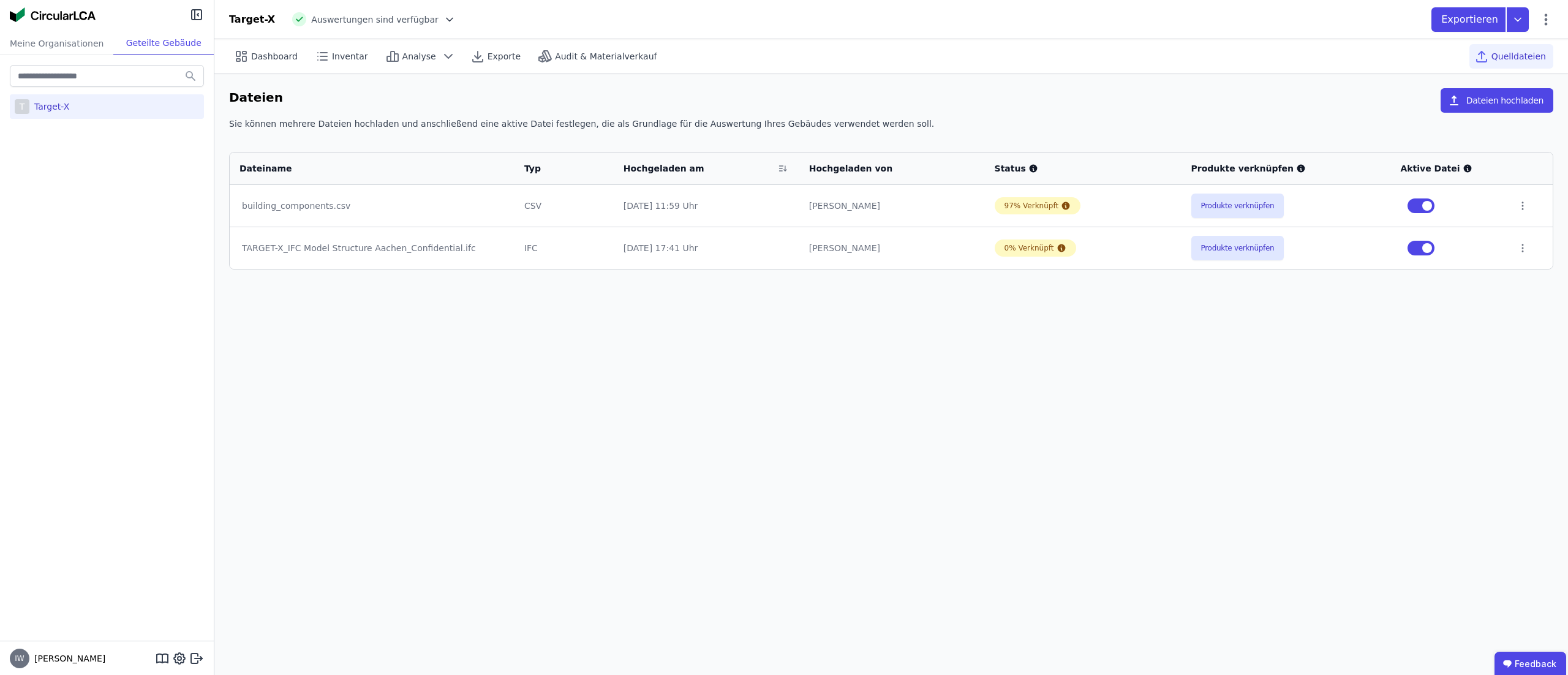
click at [415, 244] on div "TARGET-X_IFC Model Structure Aachen_Confidential.ifc" at bounding box center [372, 248] width 260 height 12
drag, startPoint x: 253, startPoint y: 53, endPoint x: 266, endPoint y: 51, distance: 13.2
click at [253, 50] on span "Dashboard" at bounding box center [274, 56] width 47 height 12
select select "*"
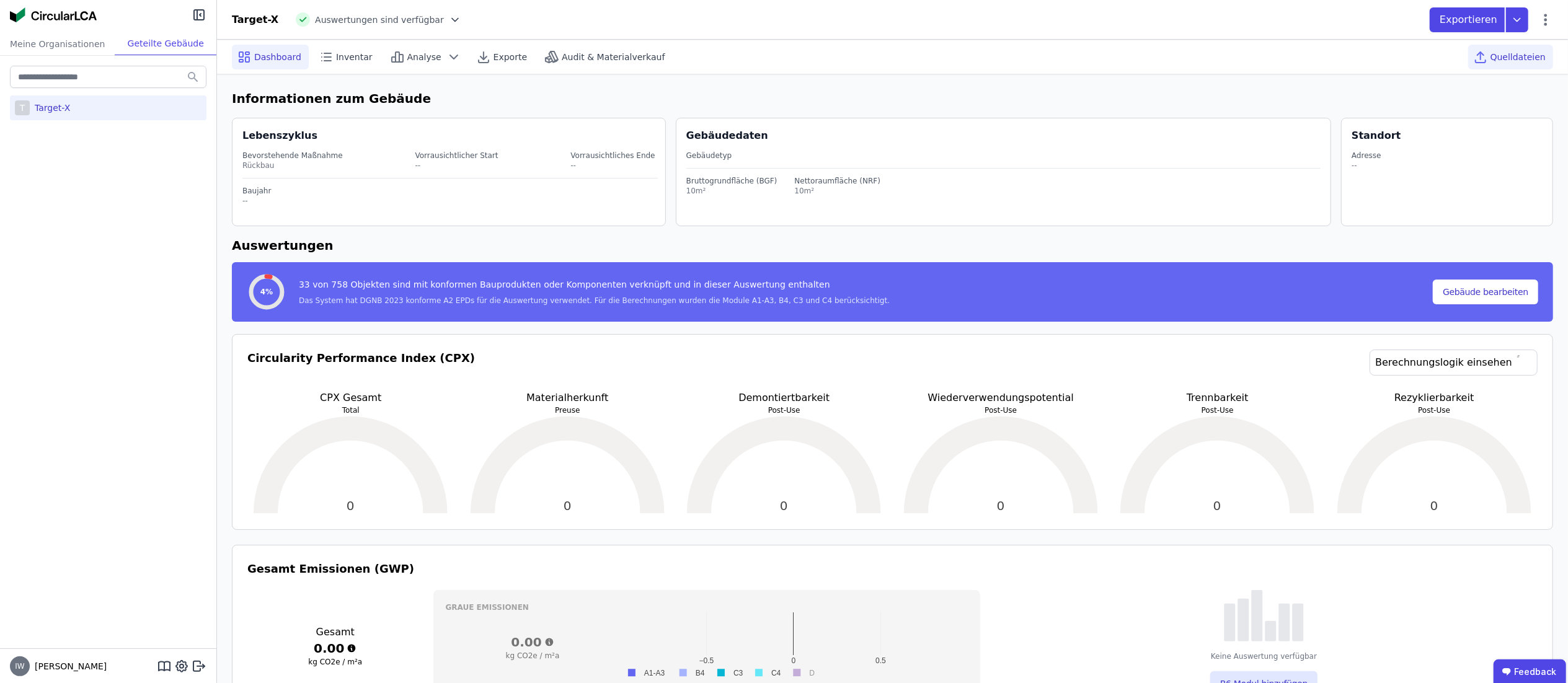
click at [1190, 54] on span "Quelldateien" at bounding box center [1518, 57] width 55 height 12
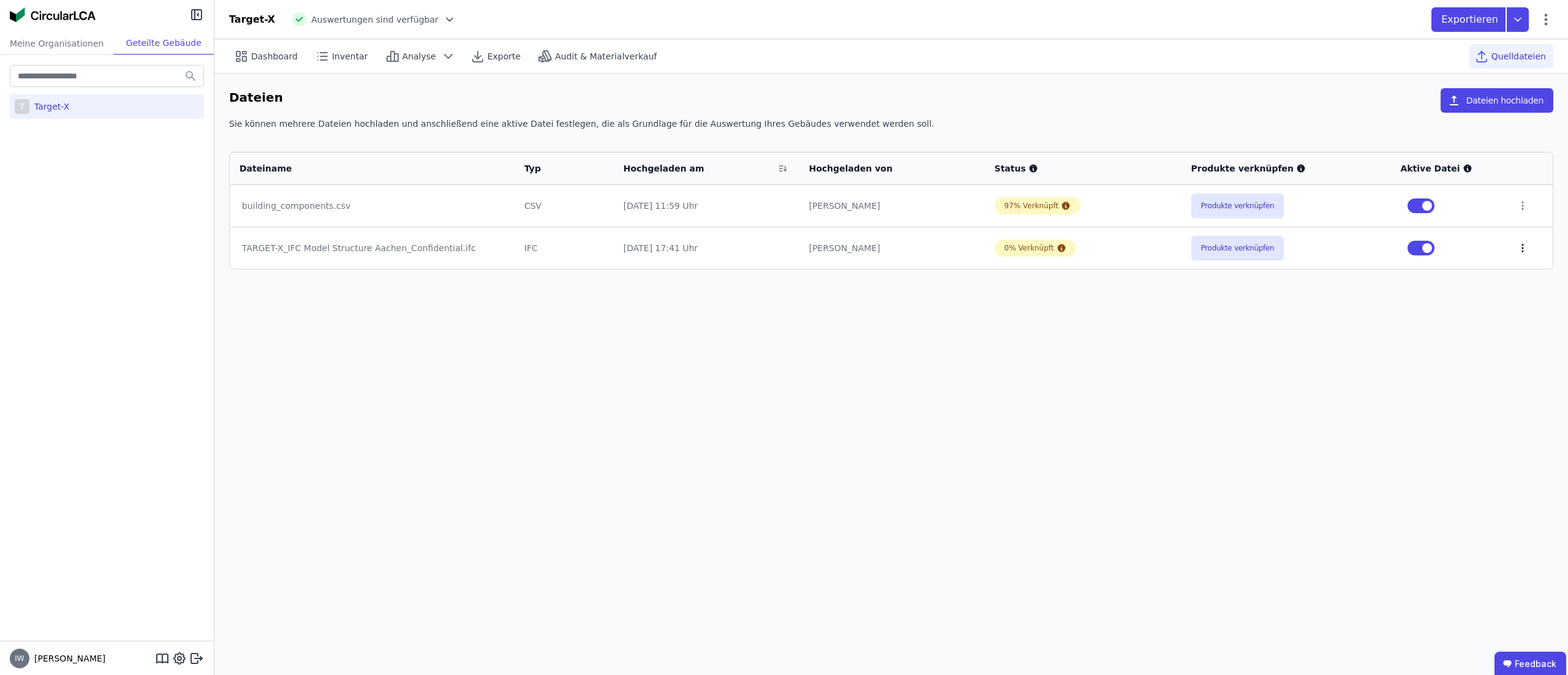
click at [1175, 245] on icon at bounding box center [1523, 248] width 11 height 11
click at [1175, 202] on div "Im 3D-Viewer öffnen" at bounding box center [1459, 202] width 123 height 30
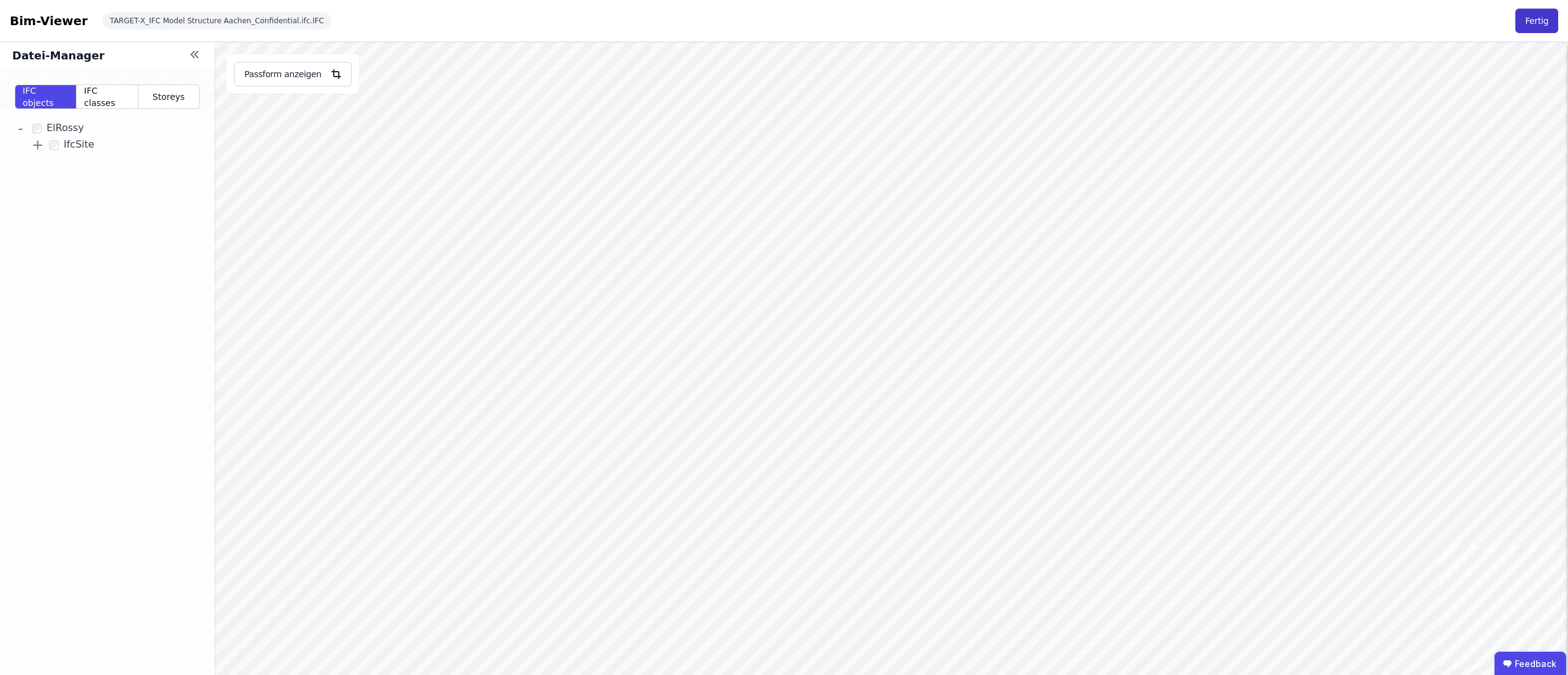
click at [1175, 18] on button "Fertig" at bounding box center [1537, 21] width 43 height 25
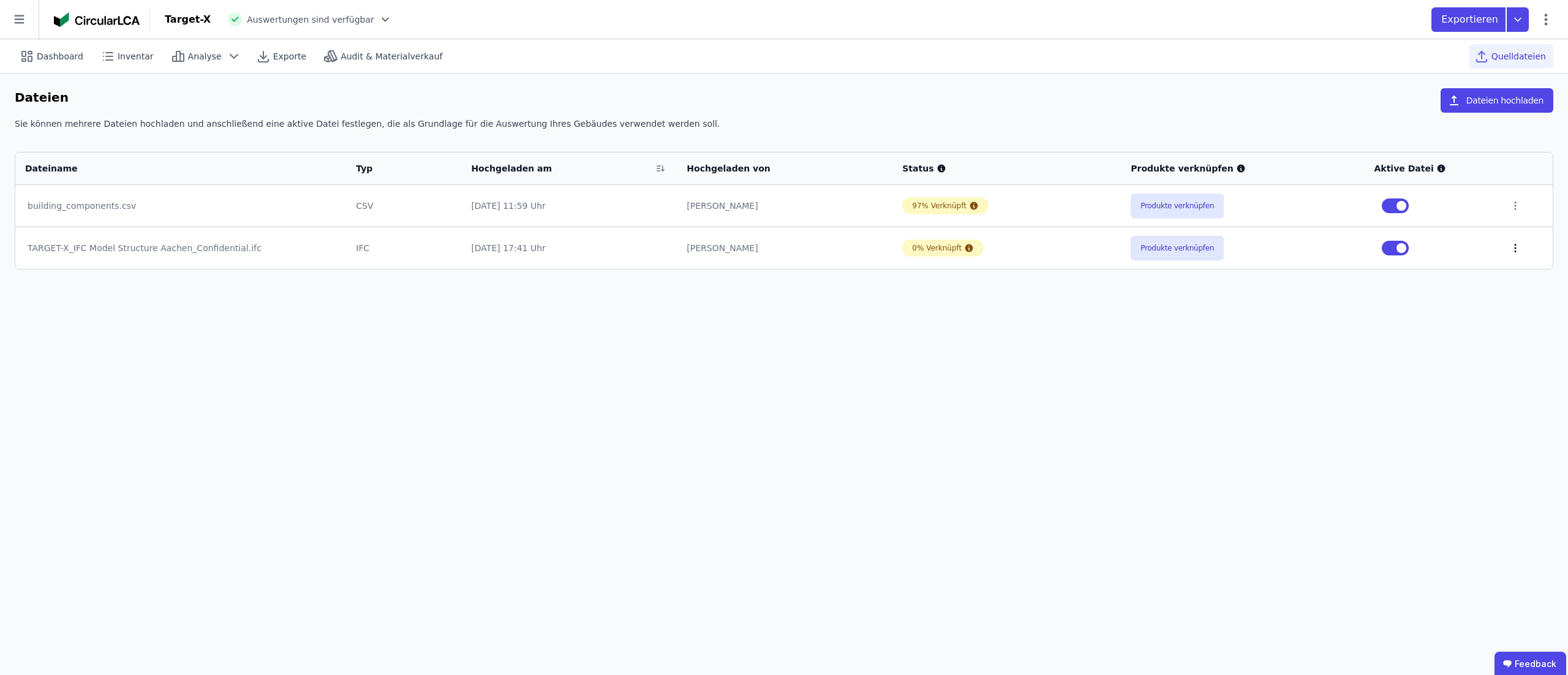
click at [1175, 250] on icon at bounding box center [1515, 248] width 11 height 11
click at [1175, 208] on div "Im 3D-Viewer öffnen" at bounding box center [1452, 202] width 123 height 30
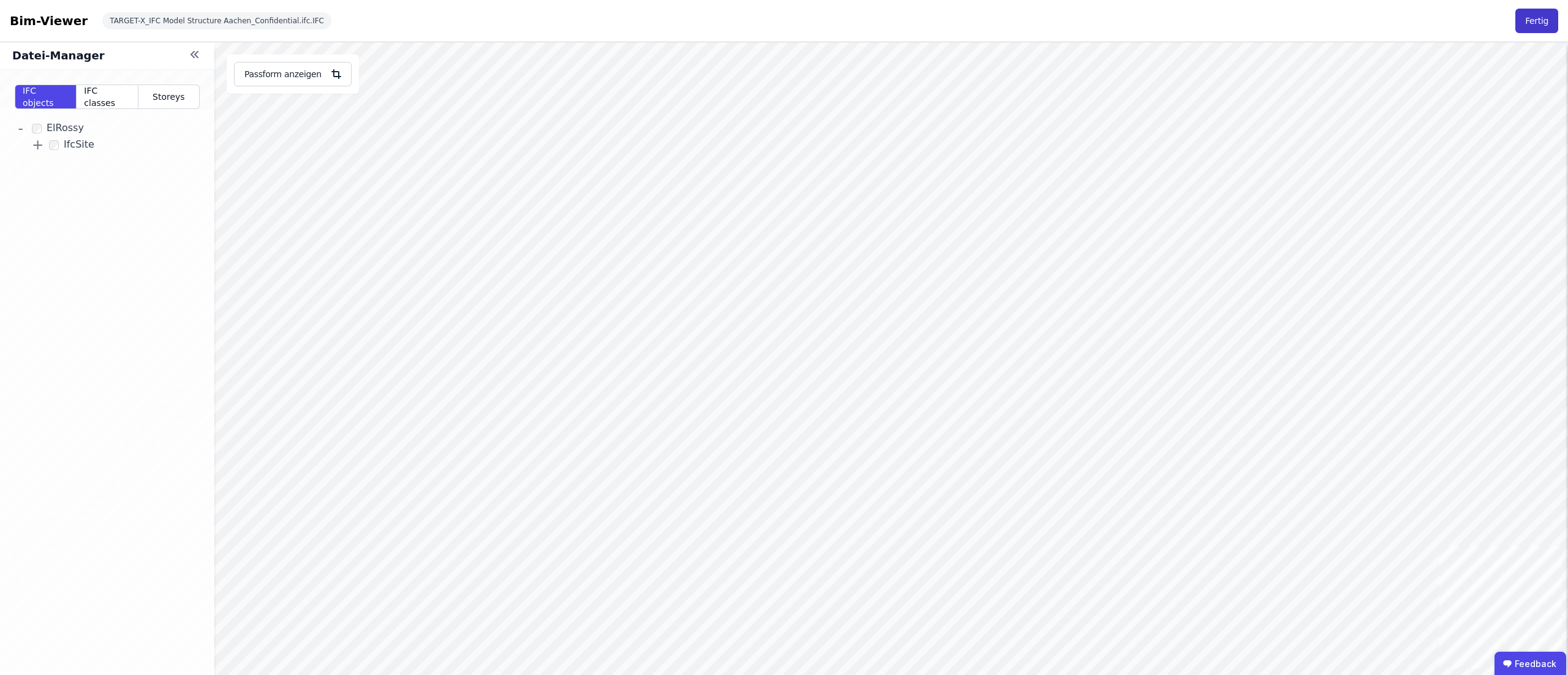
click at [1175, 22] on button "Fertig" at bounding box center [1537, 21] width 43 height 25
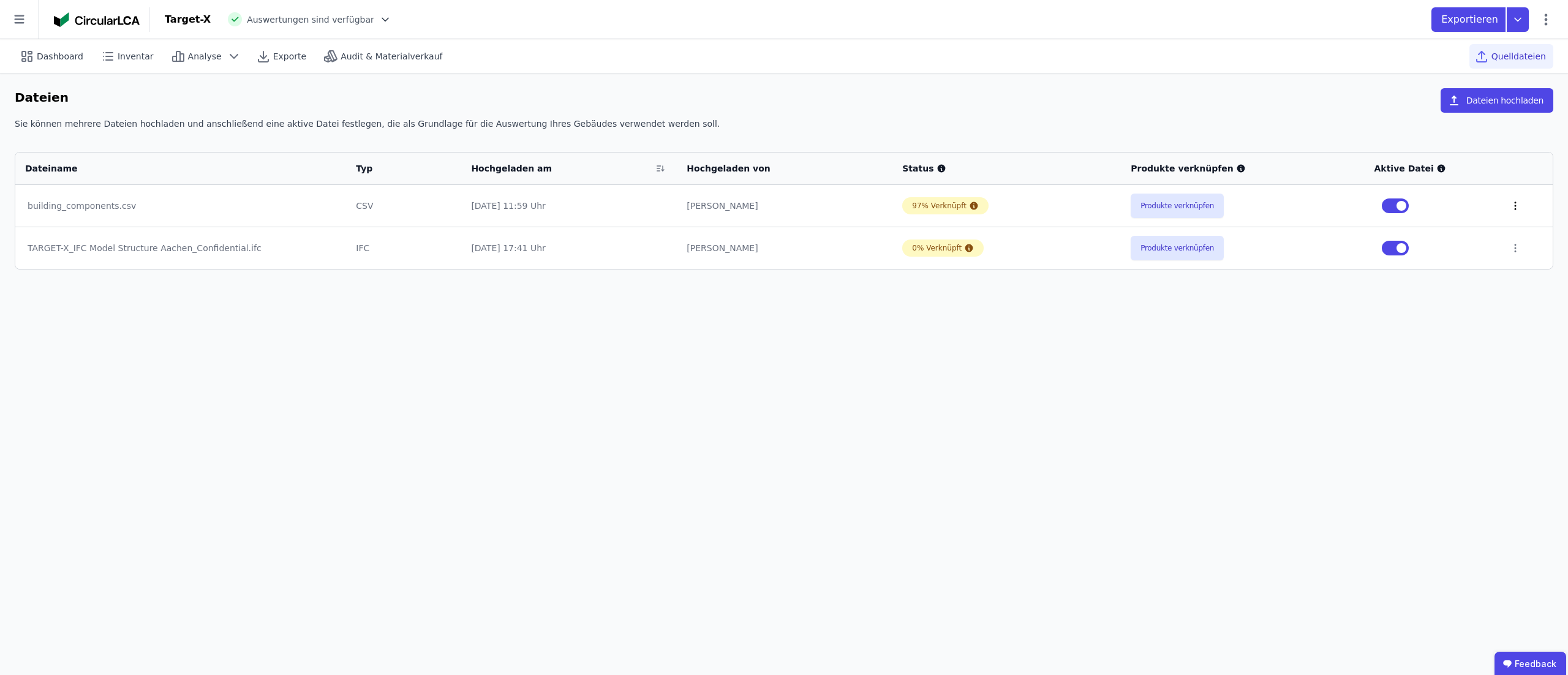
click at [1175, 206] on icon at bounding box center [1515, 205] width 11 height 11
click at [1175, 181] on link "Herunterladen" at bounding box center [1452, 184] width 123 height 20
click at [1175, 299] on div "Dashboard Inventar Analyse Exporte Audit & Materialverkauf Quelldateien Dateien…" at bounding box center [784, 357] width 1568 height 636
click at [370, 56] on span "Audit & Materialverkauf" at bounding box center [392, 56] width 102 height 12
